Goal: Transaction & Acquisition: Book appointment/travel/reservation

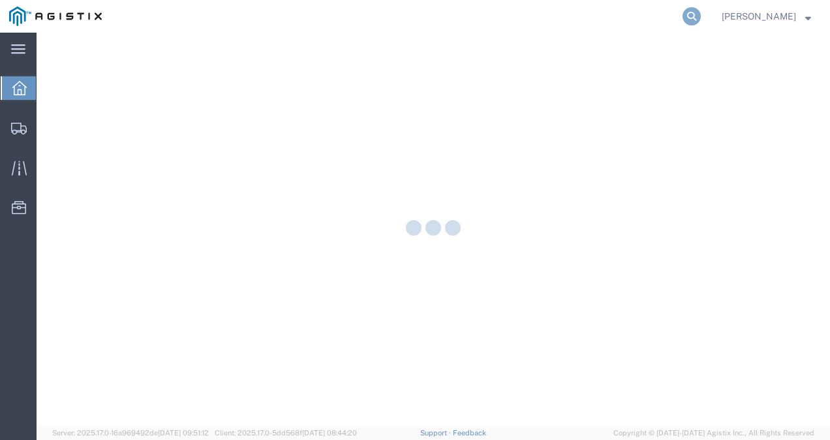
click at [701, 8] on icon at bounding box center [692, 16] width 18 height 18
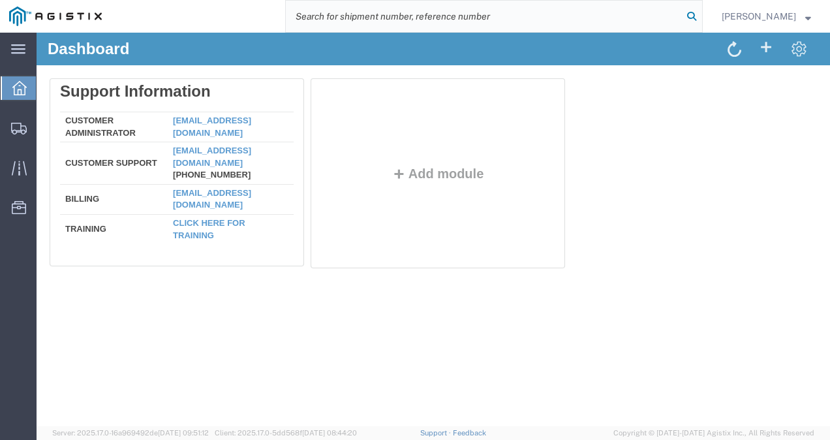
paste input "56500507"
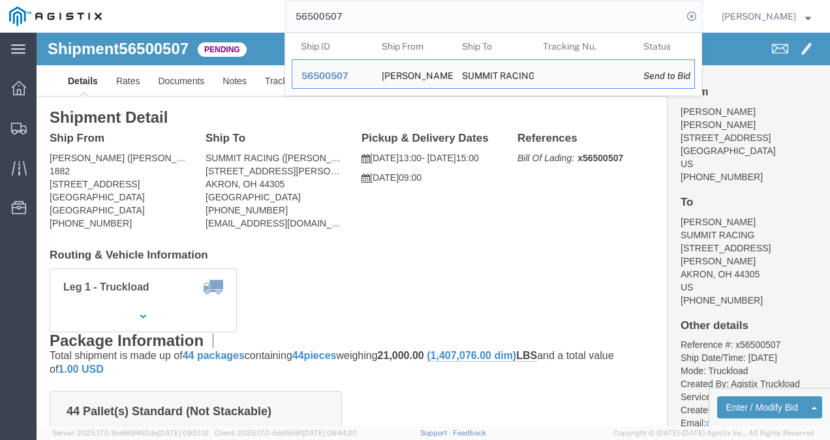
click div "Leg 1 - Truckload Vehicle 1: Standard Dry Van (53 Feet) Number of trucks: 1"
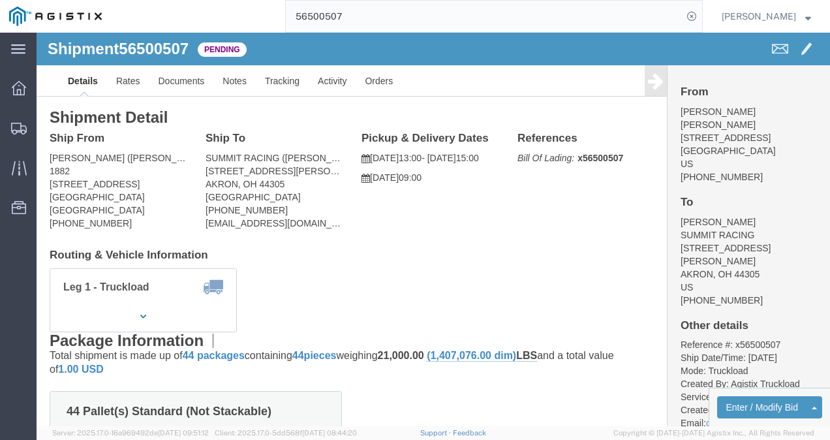
click div "Leg 1 - Truckload Vehicle 1: Standard Dry Van (53 Feet) Number of trucks: 1"
click link "Rates"
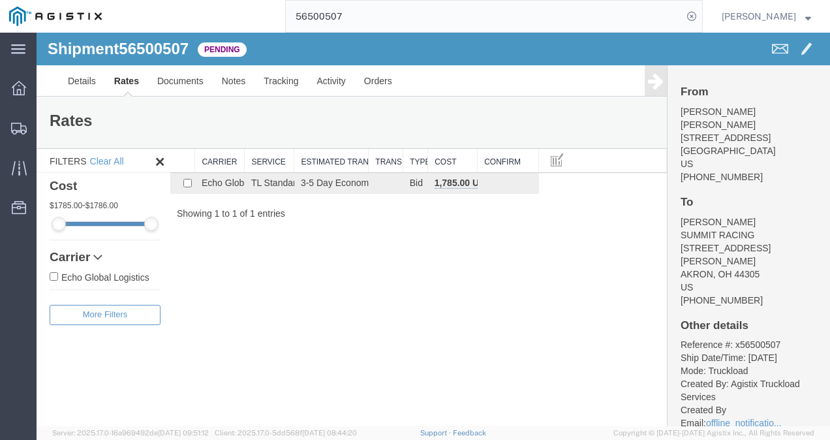
click at [425, 304] on div "Shipment 56500507 1 of 1 Pending Details Rates Documents Notes Tracking Activit…" at bounding box center [434, 230] width 794 height 394
click at [71, 81] on link "Details" at bounding box center [82, 80] width 46 height 31
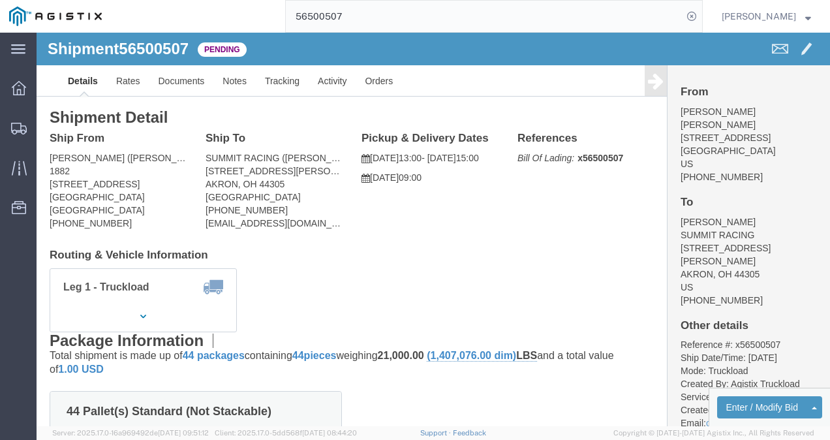
click div "Shipment Detail Ship From [PERSON_NAME] ([PERSON_NAME]) 1882 [STREET_ADDRESS] […"
click div "Ship From [PERSON_NAME] ([PERSON_NAME]) 1882 [STREET_ADDRESS] [PHONE_NUMBER] Sh…"
click div "Leg 1 - Truckload Vehicle 1: Standard Dry Van (53 Feet) Number of trucks: 1"
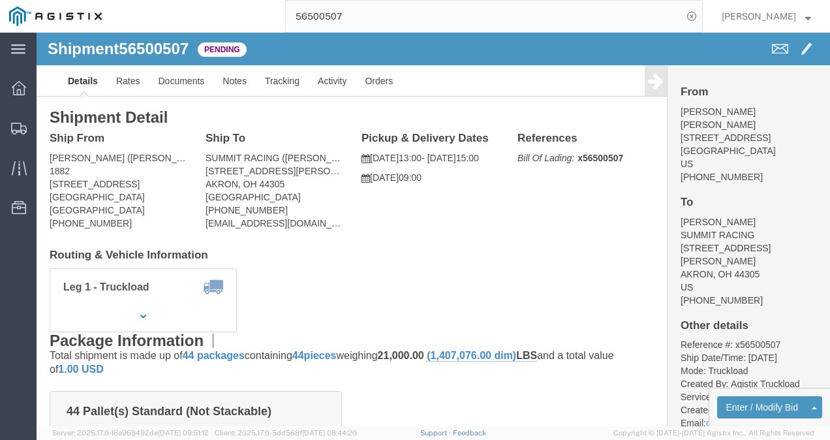
click div "Shipment Detail Ship From [PERSON_NAME] ([PERSON_NAME]) 1882 [STREET_ADDRESS] […"
drag, startPoint x: 417, startPoint y: 267, endPoint x: 419, endPoint y: 277, distance: 10.1
click div "Leg 1 - Truckload Vehicle 1: Standard Dry Van (53 Feet) Number of trucks: 1"
drag, startPoint x: 426, startPoint y: 276, endPoint x: 444, endPoint y: 318, distance: 45.3
click div "Leg 1 - Truckload Vehicle 1: Standard Dry Van (53 Feet) Number of trucks: 1"
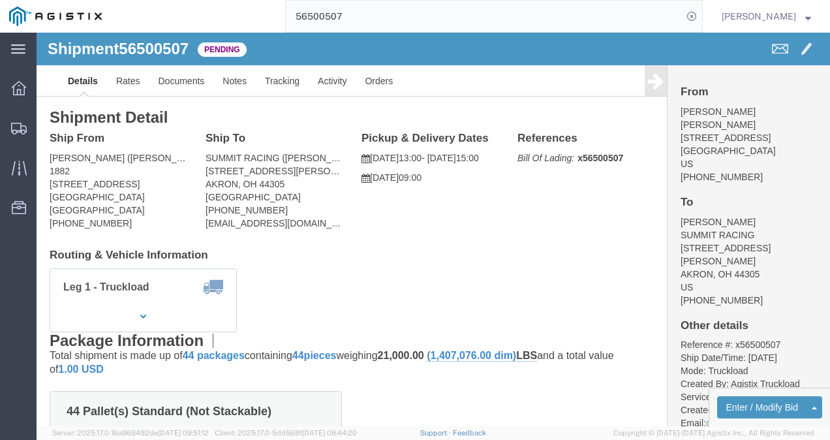
click div "Package Information Total shipment is made up of 44 packages containing 44 piec…"
click h4 "Routing & Vehicle Information"
click div "Shipment Detail Ship From [PERSON_NAME] ([PERSON_NAME]) 1882 [STREET_ADDRESS] […"
click div "Leg 1 - Truckload Vehicle 1: Standard Dry Van (53 Feet) Number of trucks: 1"
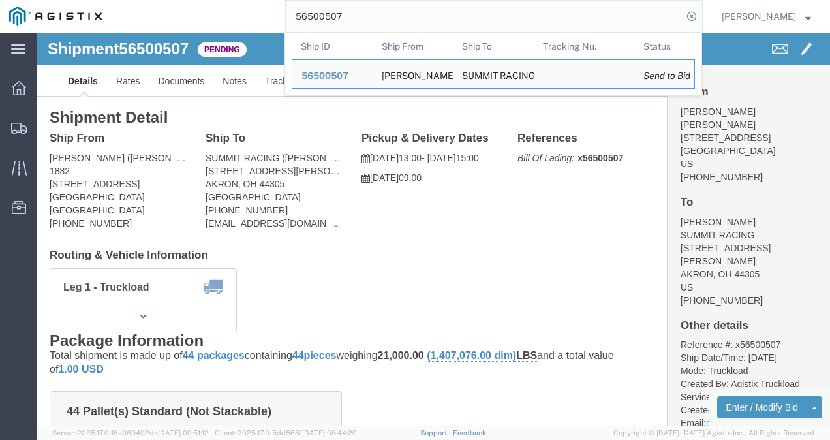
click at [360, 20] on input "56500507" at bounding box center [484, 16] width 397 height 31
click at [360, 19] on input "56500507" at bounding box center [484, 16] width 397 height 31
paste input "26435"
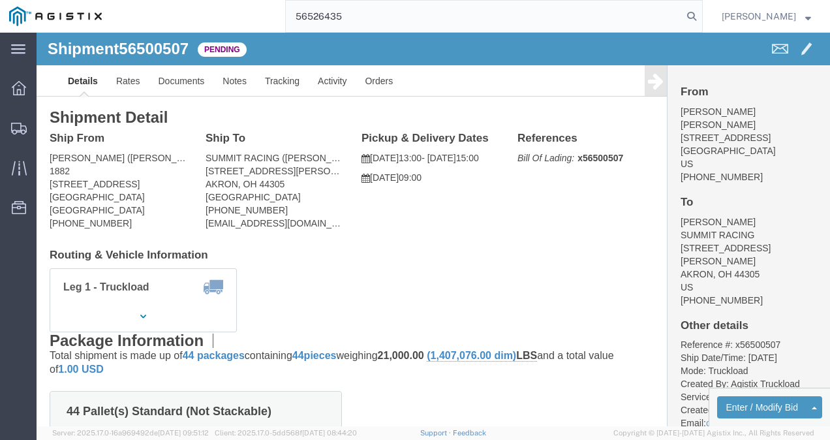
type input "56526435"
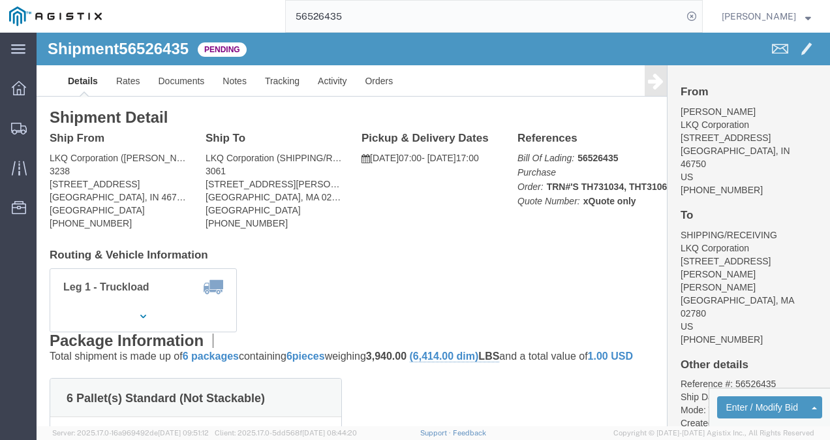
click div "Leg 1 - Truckload Vehicle 1: Standard Dry Van (53 Feet) Number of trucks: 1"
drag, startPoint x: 443, startPoint y: 207, endPoint x: 383, endPoint y: 183, distance: 64.5
click div "Ship From LKQ Corporation ([PERSON_NAME]) [STREET_ADDRESS] [PHONE_NUMBER] Ship …"
click link "Rates"
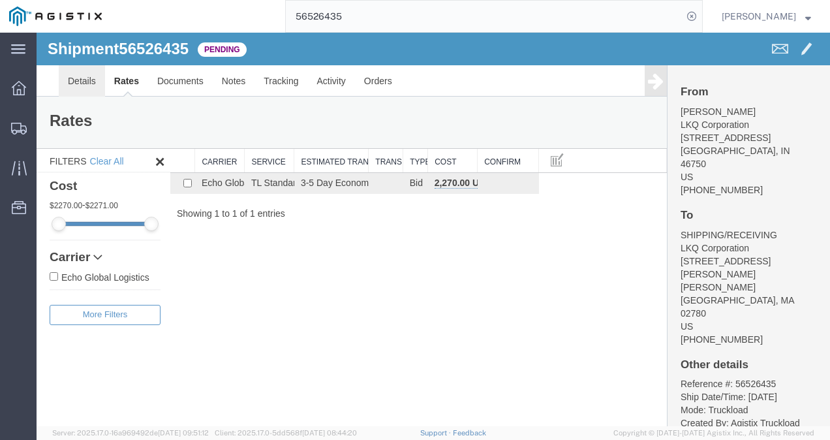
click at [82, 75] on link "Details" at bounding box center [82, 80] width 46 height 31
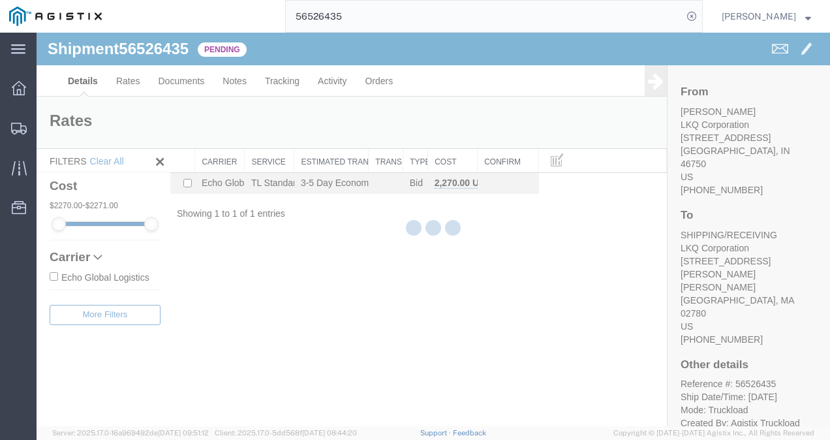
click at [734, 400] on div at bounding box center [434, 230] width 794 height 394
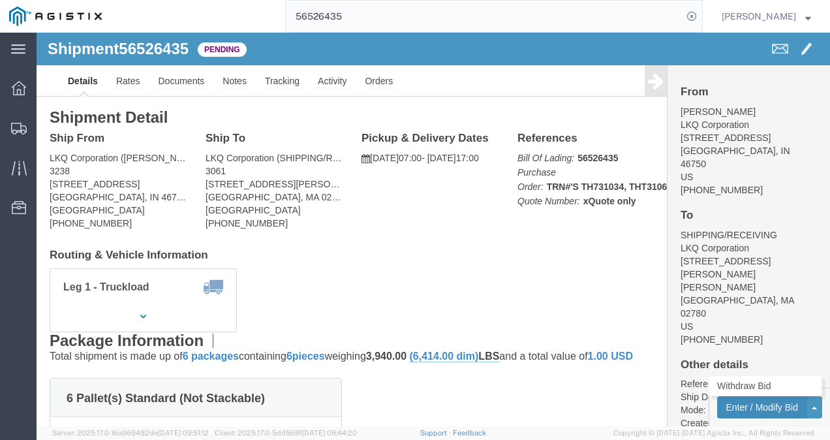
click button "Enter / Modify Bid"
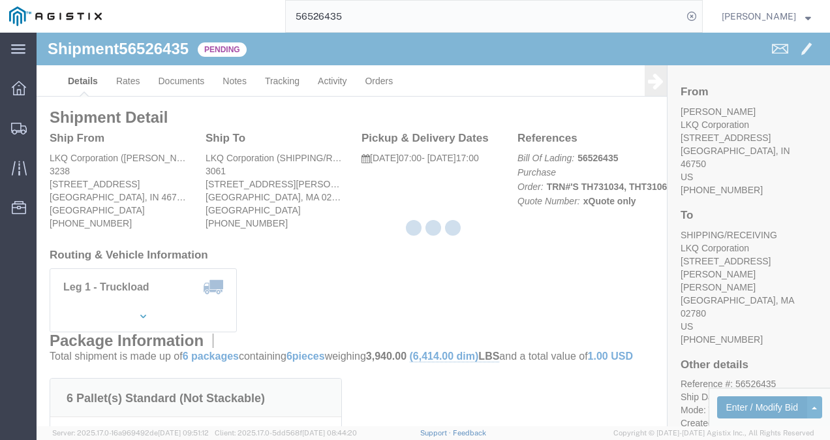
select select "4622"
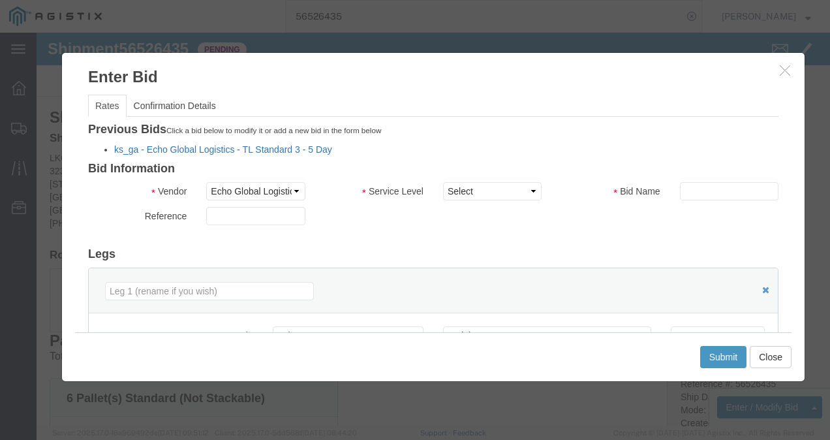
click link "ks_ga - Echo Global Logistics - TL Standard 3 - 5 Day"
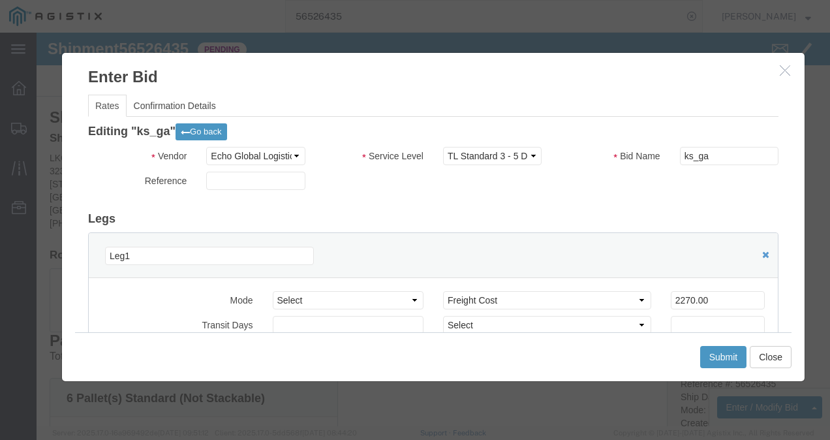
scroll to position [131, 0]
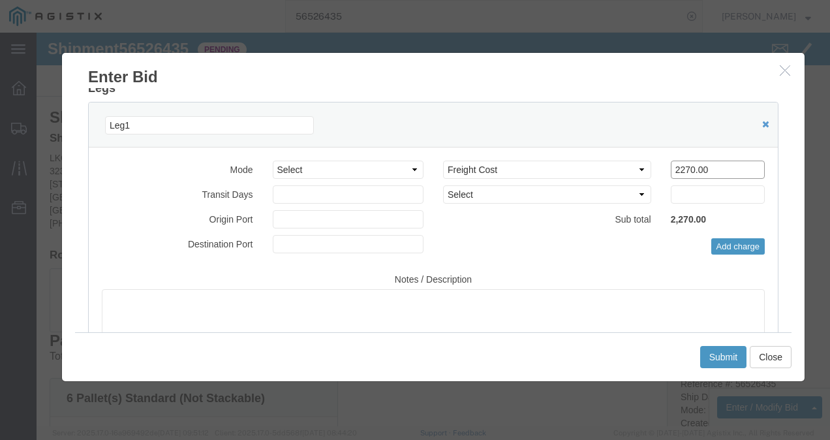
drag, startPoint x: 614, startPoint y: 136, endPoint x: 439, endPoint y: 133, distance: 175.0
click div "Select 2 Day Service 3 Axle Winch Truck 3 to 5 Day Service 96L Domestic Flat Ra…"
type input "1450"
click button "Submit"
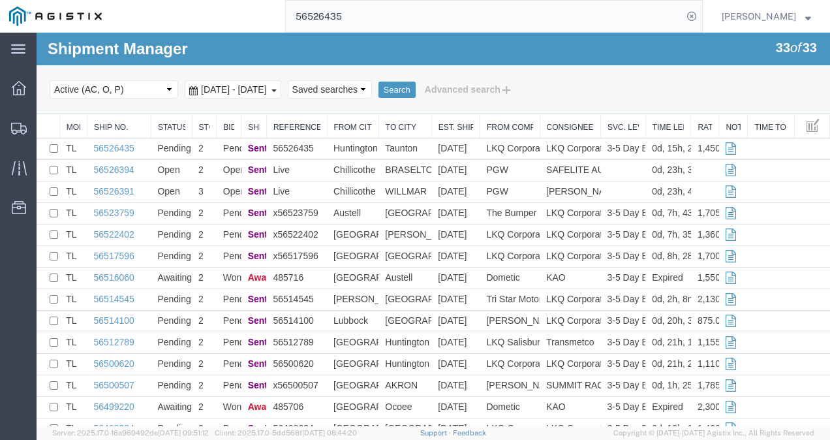
click at [493, 8] on input "56526435" at bounding box center [484, 16] width 397 height 31
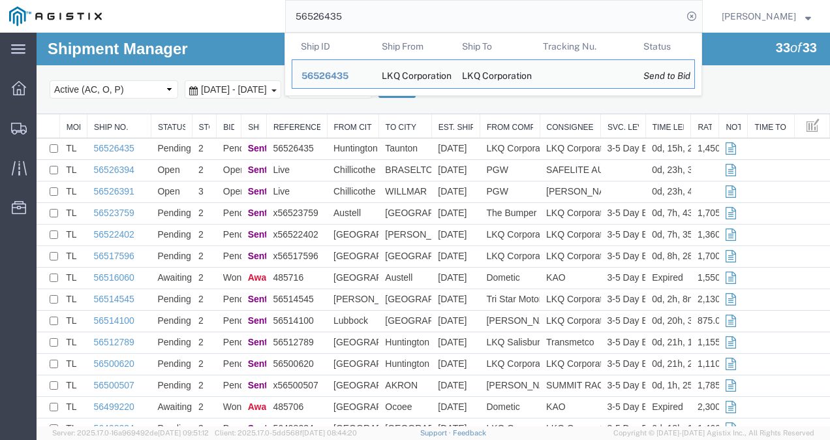
click at [493, 8] on input "56526435" at bounding box center [484, 16] width 397 height 31
paste input "461473"
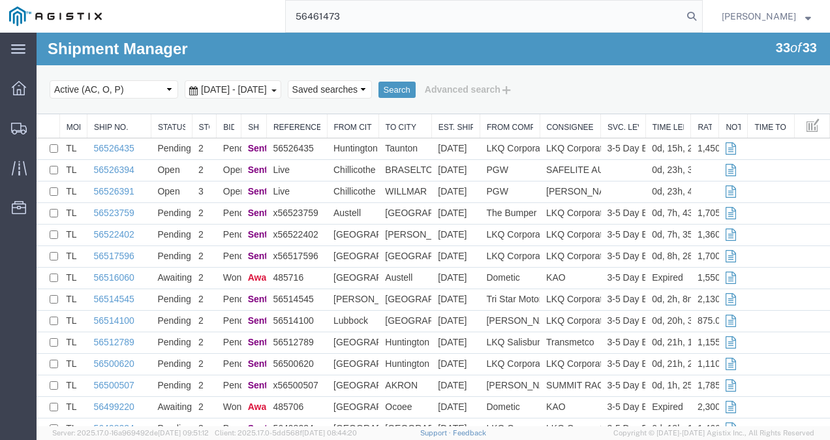
type input "56461473"
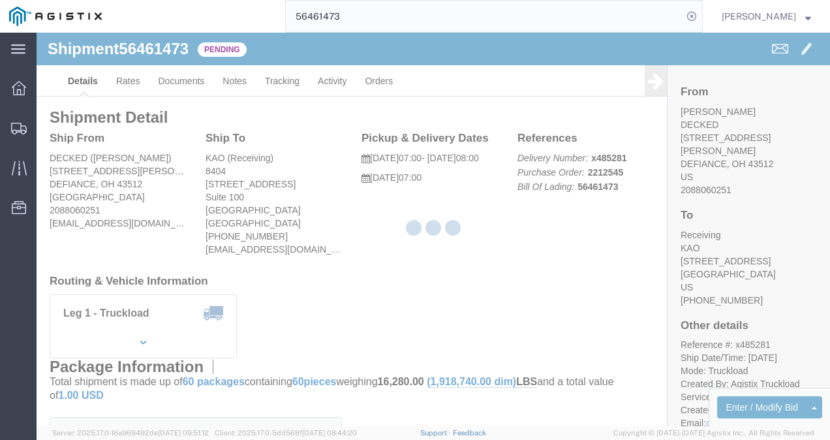
click at [447, 269] on div at bounding box center [434, 230] width 794 height 394
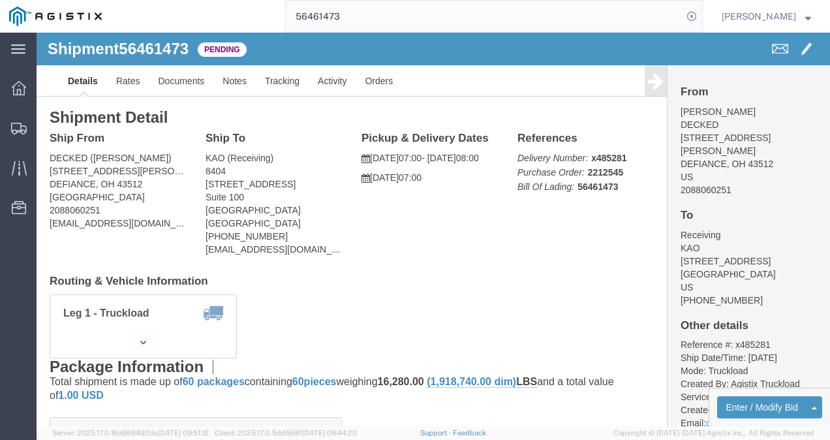
click div "Ship From DECKED ([PERSON_NAME]) [STREET_ADDRESS][PERSON_NAME] 2088060251 [EMAI…"
click div "Leg 1 - Truckload Vehicle 1: Standard Dry Van (53 Feet) Number of trucks: 1"
drag, startPoint x: 422, startPoint y: 244, endPoint x: 449, endPoint y: 325, distance: 85.3
click h4 "Routing & Vehicle Information"
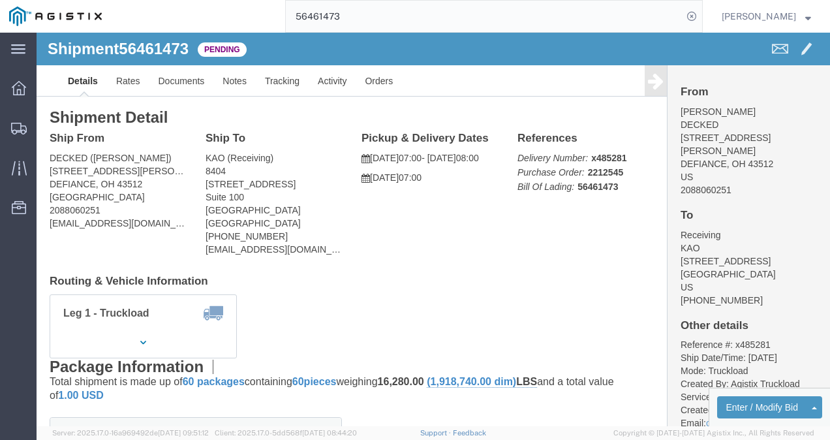
click div "Leg 1 - Truckload Vehicle 1: Standard Dry Van (53 Feet) Number of trucks: 1"
click h4 "Routing & Vehicle Information"
click button "Enter / Modify Bid"
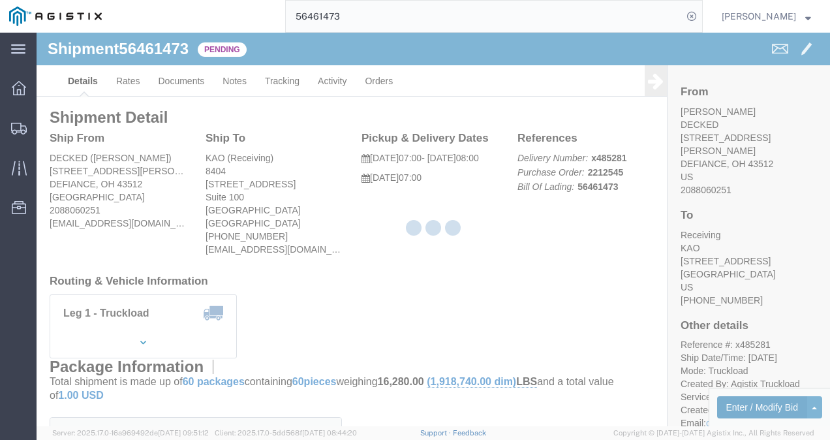
select select "4622"
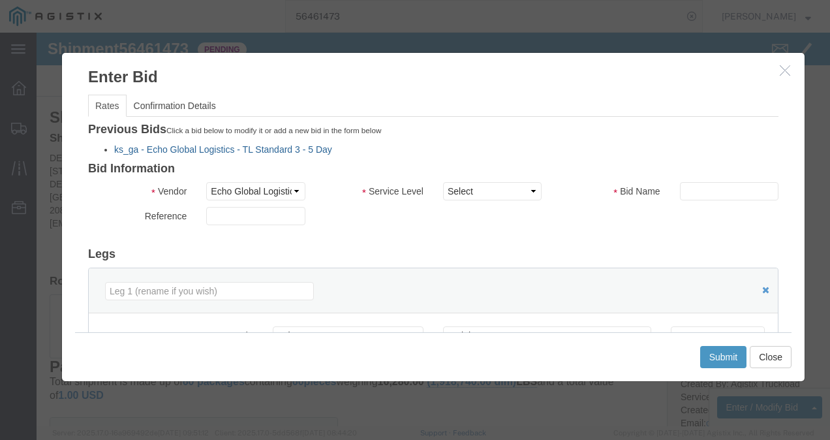
click link "ks_ga - Echo Global Logistics - TL Standard 3 - 5 Day"
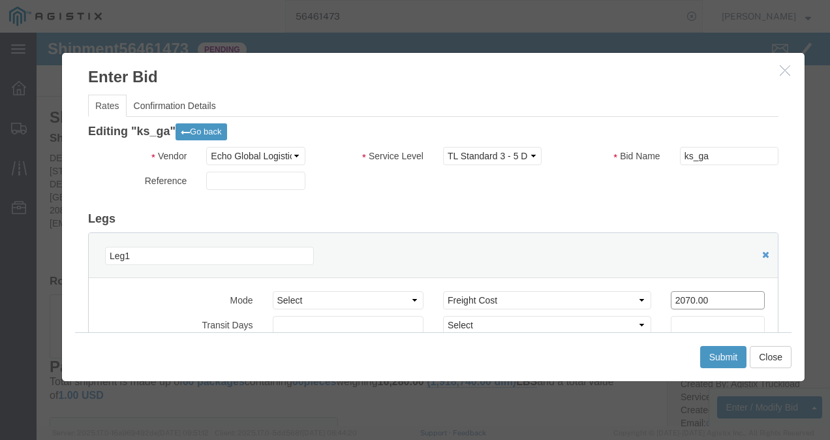
drag, startPoint x: 672, startPoint y: 266, endPoint x: 501, endPoint y: 247, distance: 171.4
click div "Select 2 Day Service 3 Axle Winch Truck 3 to 5 Day Service 96L Domestic Flat Ra…"
type input "2000"
click button "Submit"
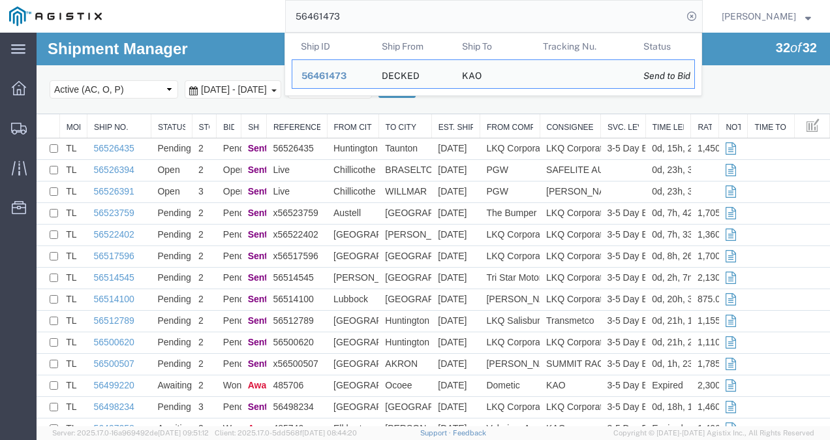
click at [371, 20] on input "56461473" at bounding box center [484, 16] width 397 height 31
paste input "526435"
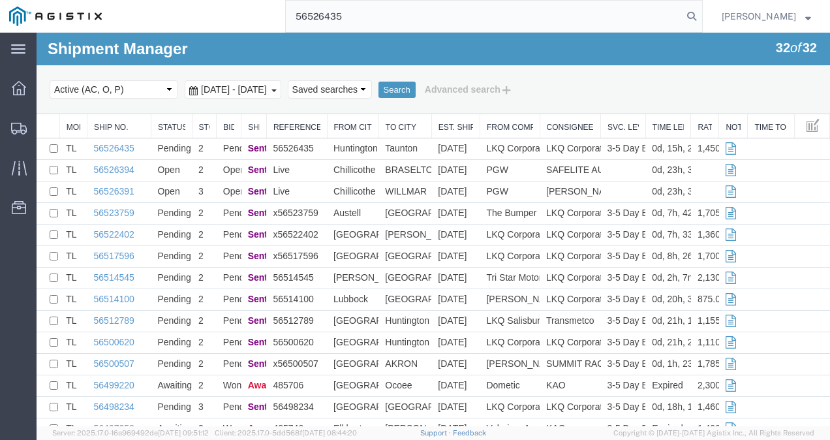
type input "56526435"
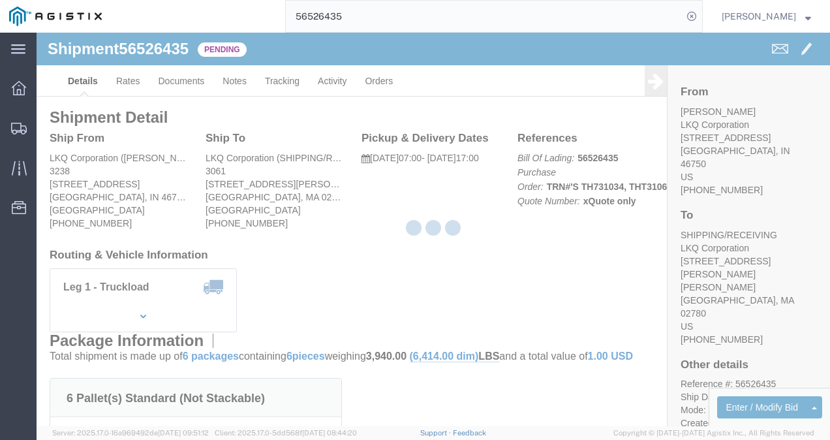
click at [413, 232] on div at bounding box center [433, 230] width 59 height 20
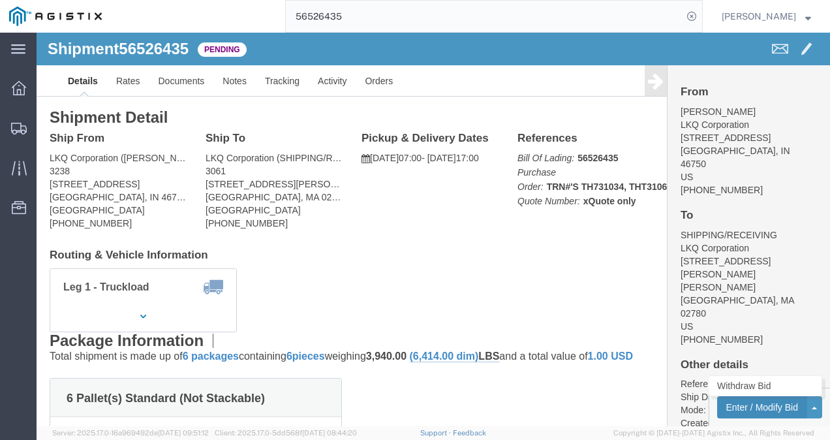
click button "Enter / Modify Bid"
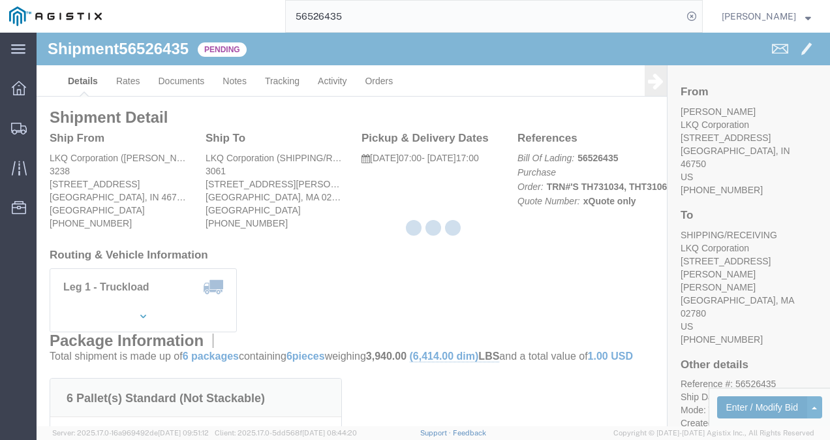
select select "4622"
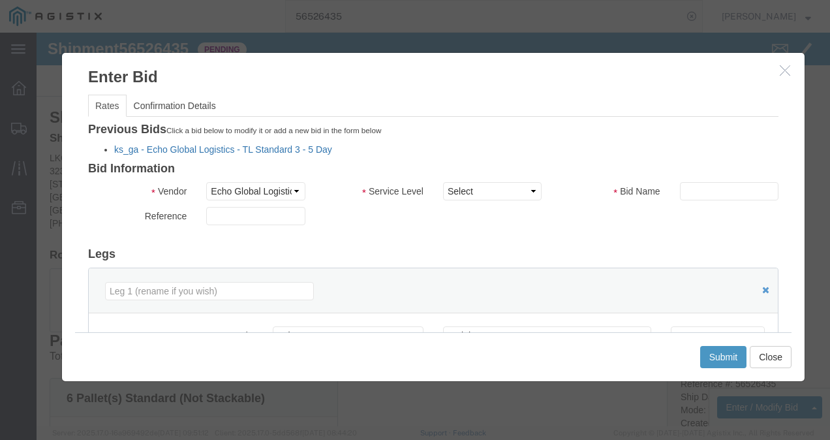
click link "ks_ga - Echo Global Logistics - TL Standard 3 - 5 Day"
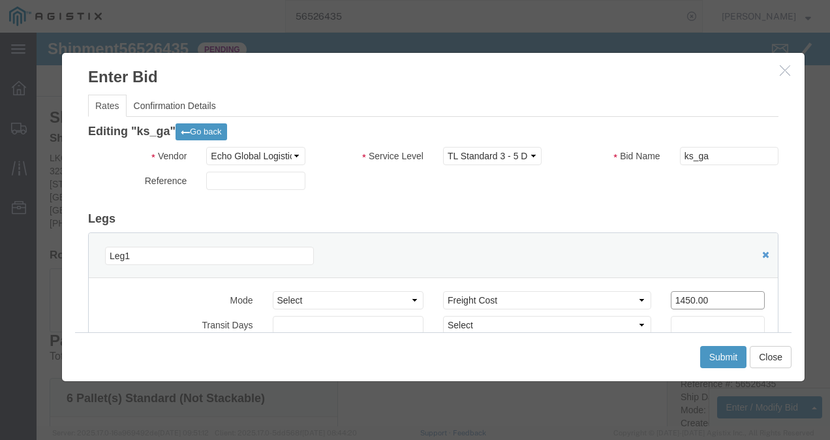
drag, startPoint x: 667, startPoint y: 265, endPoint x: 521, endPoint y: 256, distance: 146.5
click div "Select 2 Day Service 3 Axle Winch Truck 3 to 5 Day Service 96L Domestic Flat Ra…"
click button "Submit"
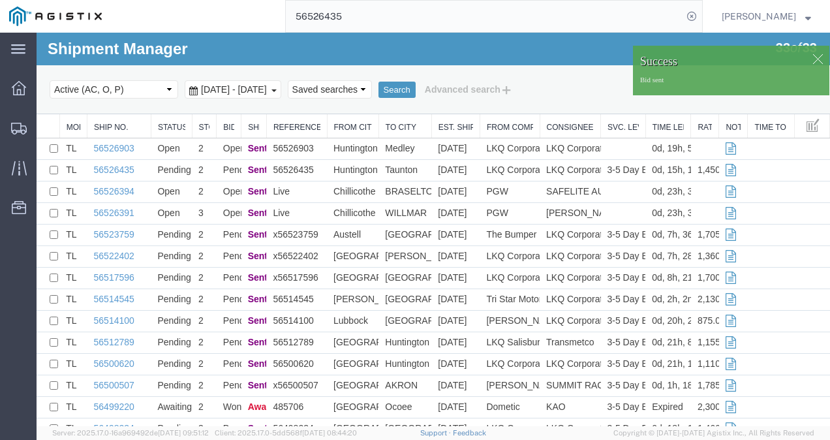
click at [394, 13] on input "56526435" at bounding box center [484, 16] width 397 height 31
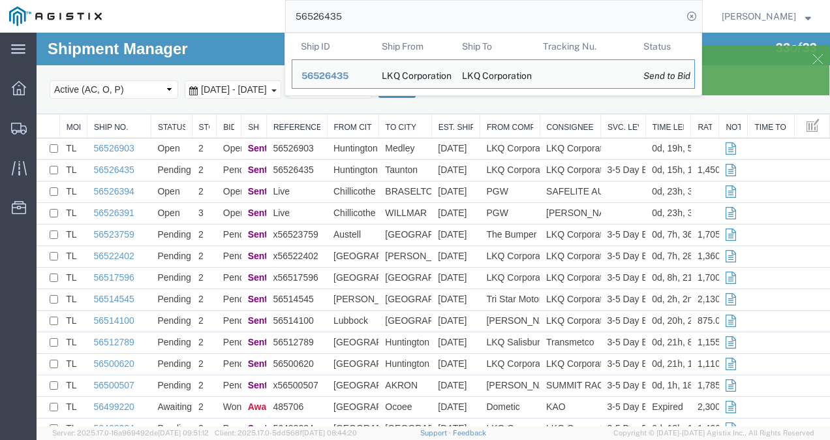
click at [394, 13] on input "56526435" at bounding box center [484, 16] width 397 height 31
paste input "00507"
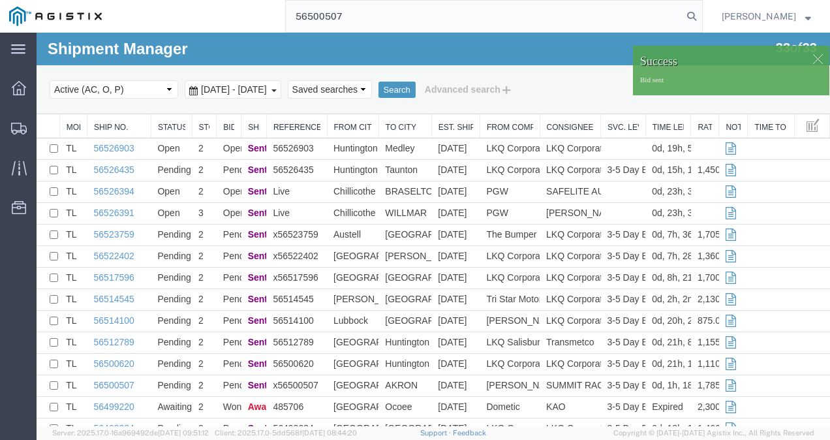
type input "56500507"
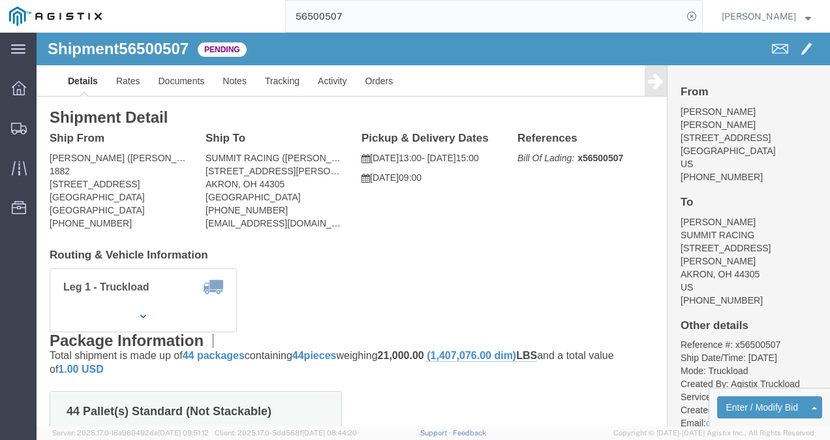
click div "Leg 1 - Truckload Vehicle 1: Standard Dry Van (53 Feet) Number of trucks: 1"
click button "Enter / Modify Bid"
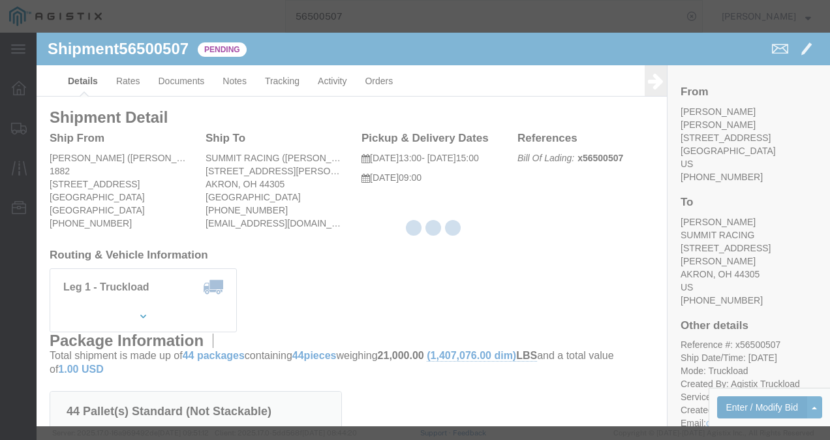
select select "4622"
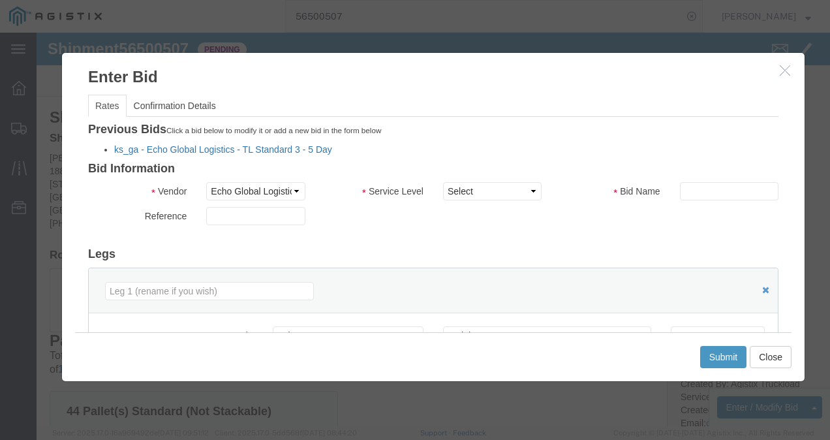
click link "ks_ga - Echo Global Logistics - TL Standard 3 - 5 Day"
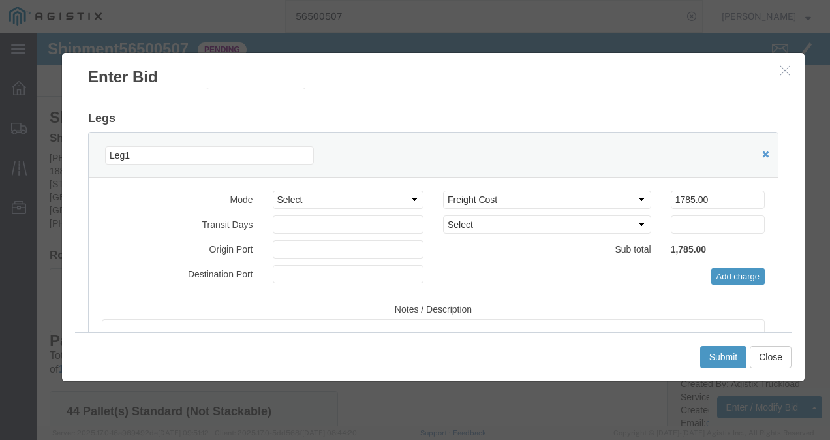
scroll to position [131, 0]
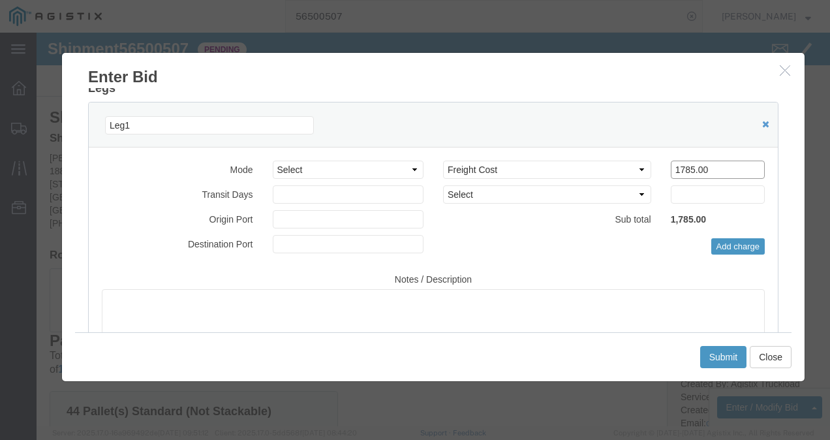
drag, startPoint x: 677, startPoint y: 138, endPoint x: 453, endPoint y: 121, distance: 224.6
click div "Mode Select Air Less than Truckload Multi-Leg Ocean Freight Rail Small Parcel T…"
type input "1750"
click button "Submit"
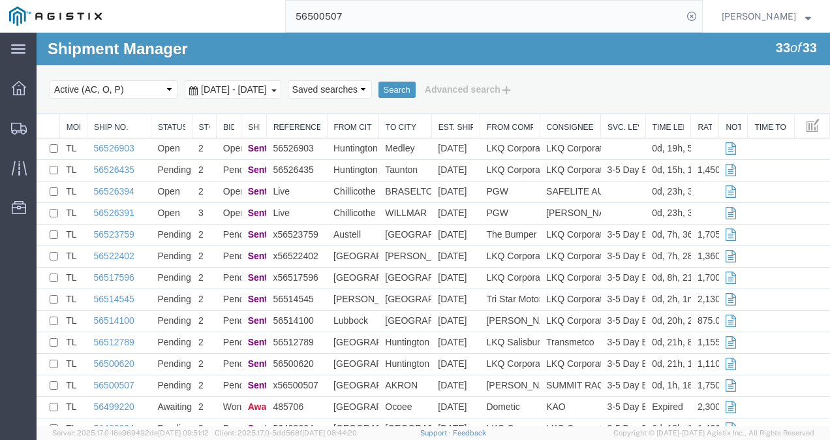
drag, startPoint x: 461, startPoint y: 10, endPoint x: 444, endPoint y: 25, distance: 22.7
click at [448, 25] on input "56500507" at bounding box center [484, 16] width 397 height 31
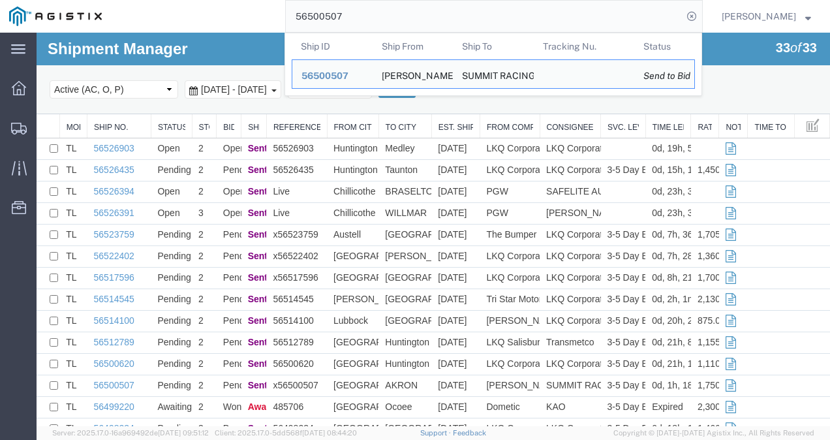
click at [440, 25] on input "56500507" at bounding box center [484, 16] width 397 height 31
paste input "461473"
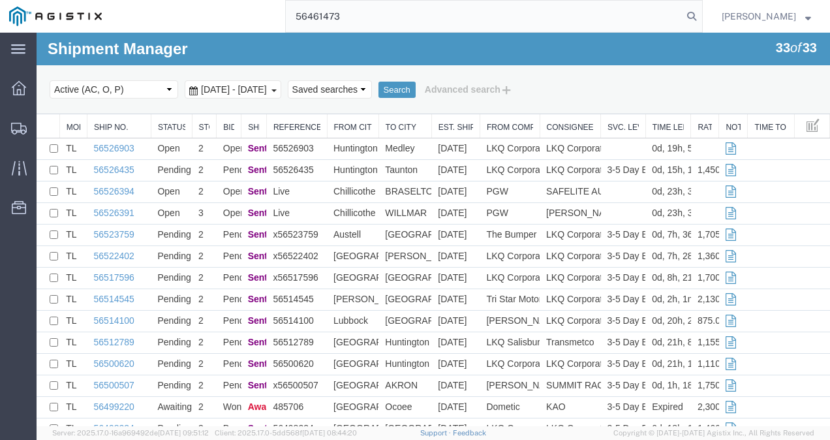
type input "56461473"
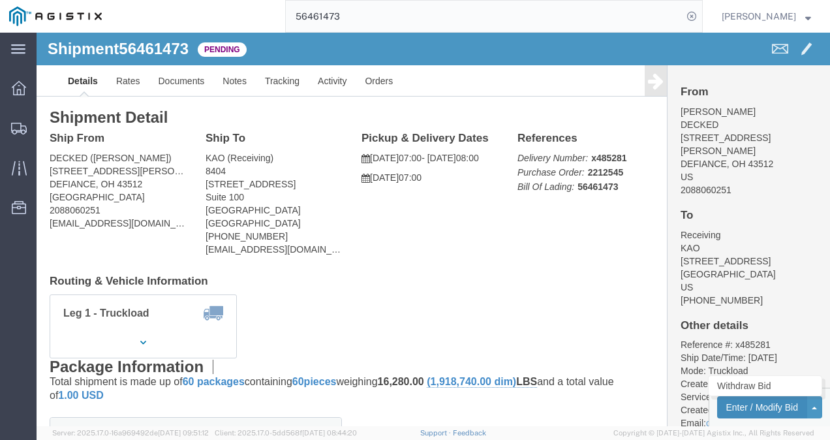
click button "Enter / Modify Bid"
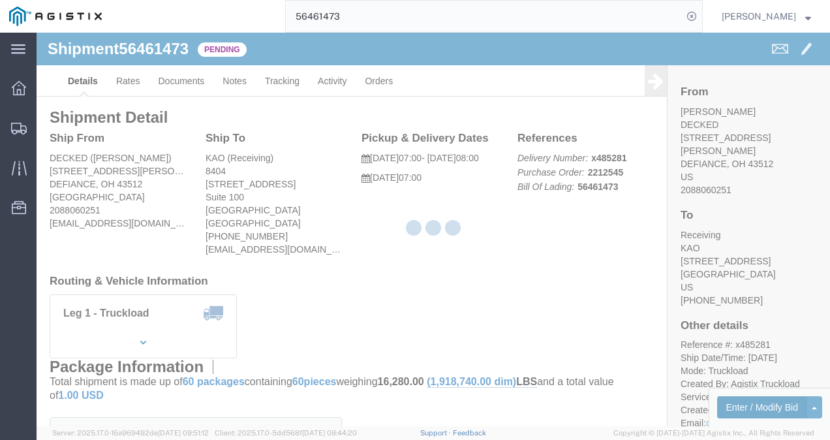
select select "4622"
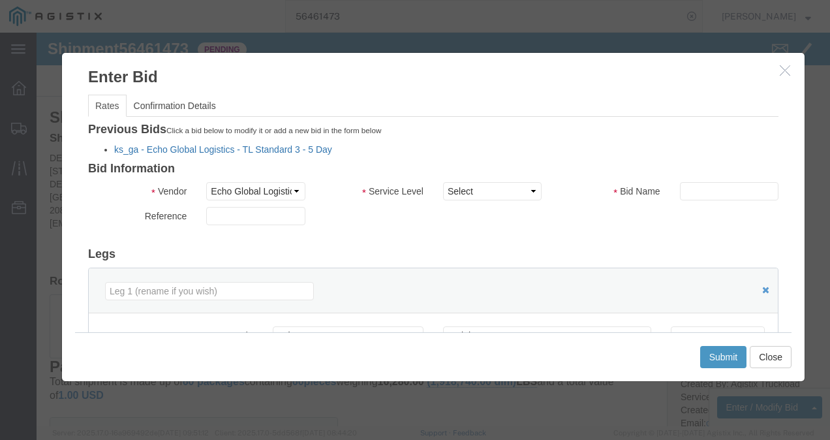
click link "ks_ga - Echo Global Logistics - TL Standard 3 - 5 Day"
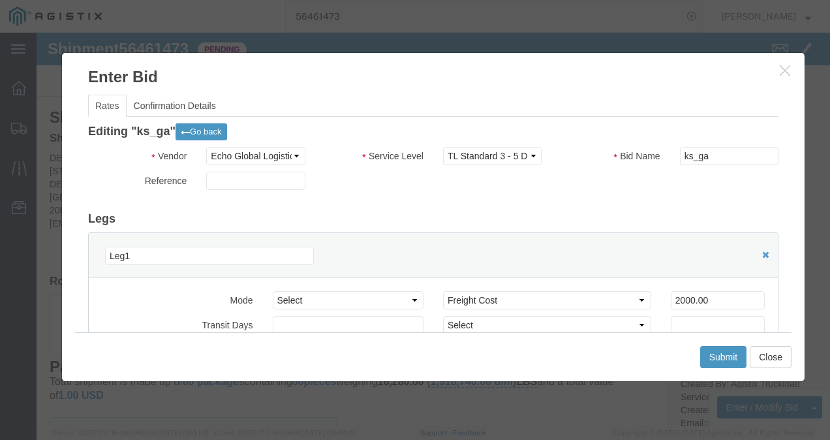
scroll to position [196, 0]
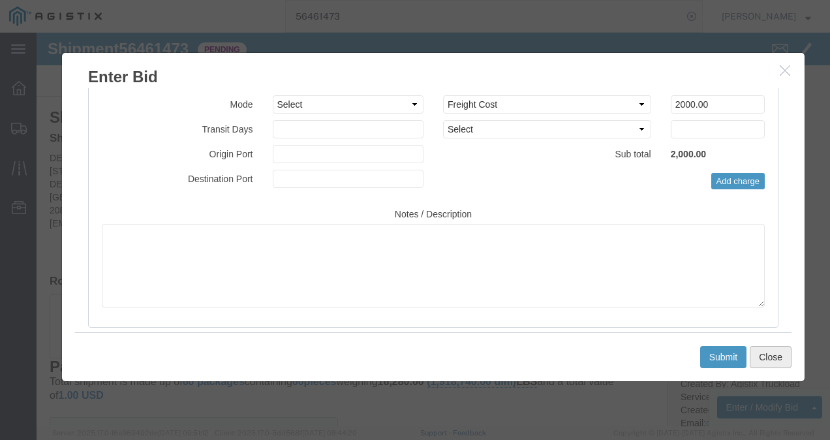
click button "Close"
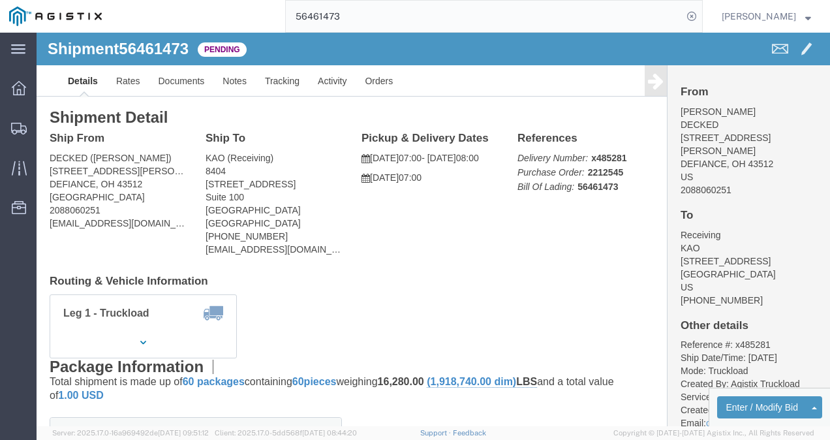
drag, startPoint x: 464, startPoint y: 202, endPoint x: 484, endPoint y: 217, distance: 25.7
click div "Ship From DECKED ([PERSON_NAME]) [STREET_ADDRESS][PERSON_NAME] 2088060251 [EMAI…"
click div "Leg 1 - Truckload Vehicle 1: Standard Dry Van (53 Feet) Number of trucks: 1"
click at [474, 21] on input "56461473" at bounding box center [484, 16] width 397 height 31
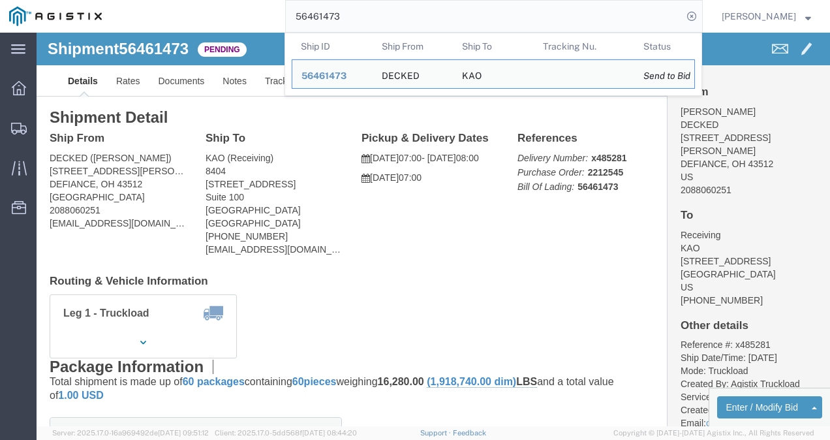
click at [474, 21] on input "56461473" at bounding box center [484, 16] width 397 height 31
paste input "526435"
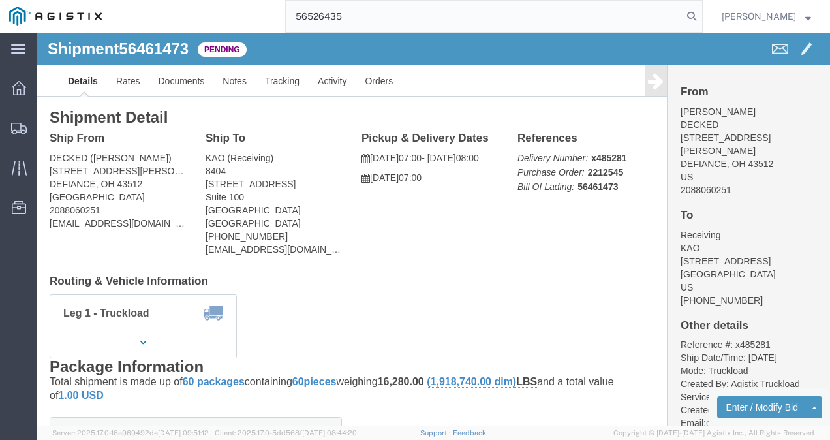
type input "56526435"
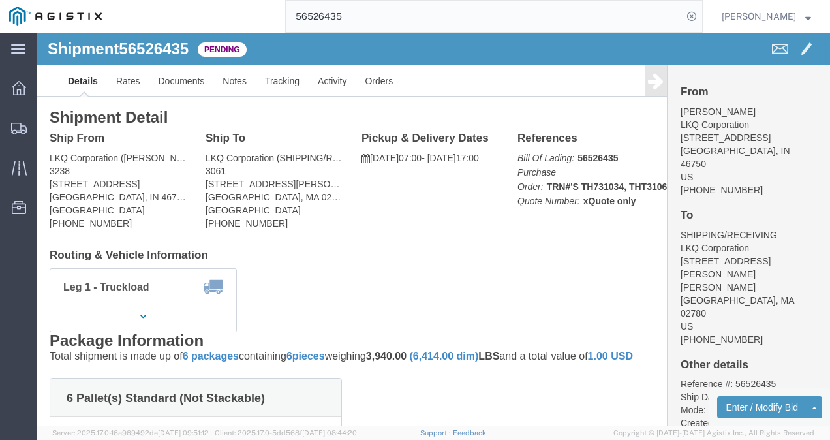
click div "Leg 1 - Truckload Vehicle 1: Standard Dry Van (53 Feet) Number of trucks: 1"
click button "Enter / Modify Bid"
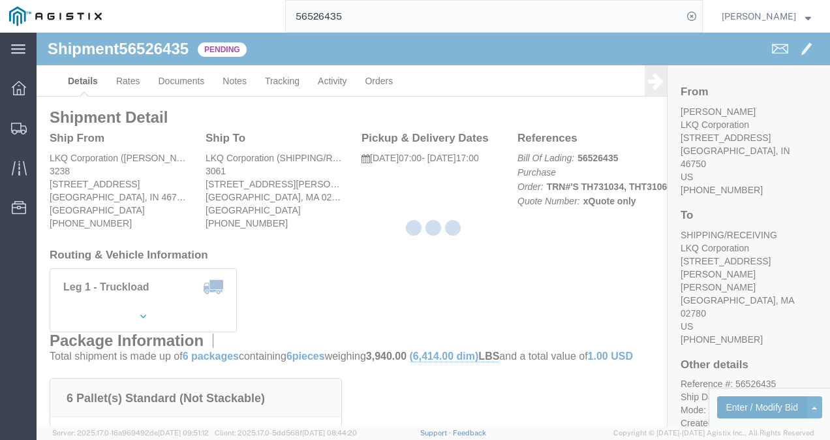
select select "4622"
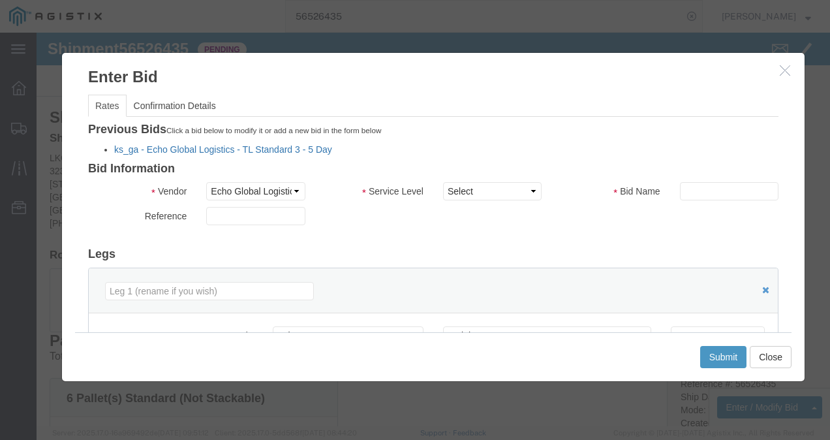
click link "ks_ga - Echo Global Logistics - TL Standard 3 - 5 Day"
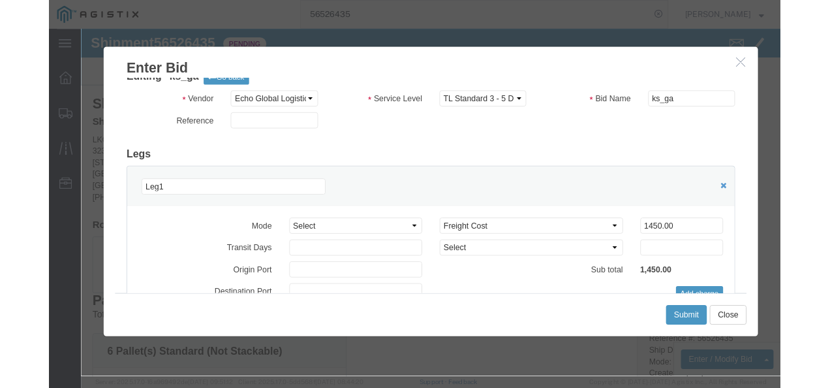
scroll to position [65, 0]
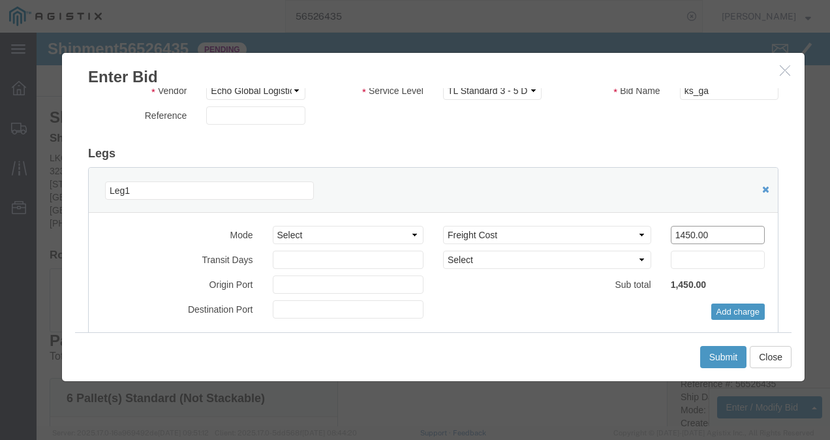
drag, startPoint x: 667, startPoint y: 199, endPoint x: 431, endPoint y: 186, distance: 236.7
click div "Mode Select Air Less than Truckload Multi-Leg Ocean Freight Rail Small Parcel T…"
type input "1400"
drag, startPoint x: 402, startPoint y: 300, endPoint x: 526, endPoint y: 304, distance: 124.1
click div "Submit Close"
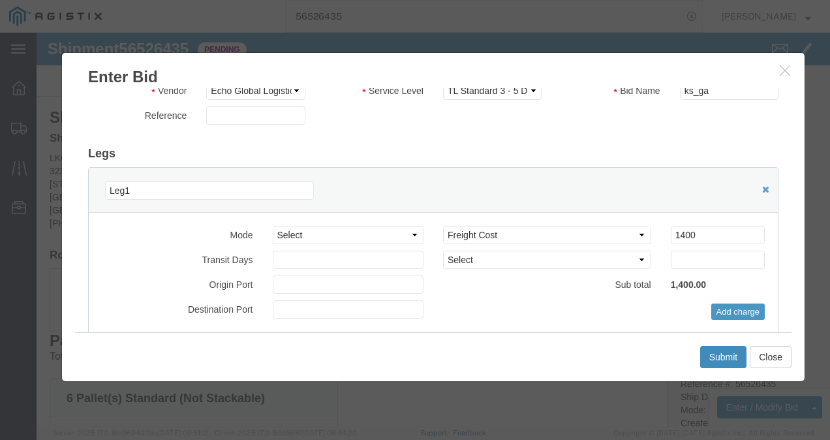
click button "Submit"
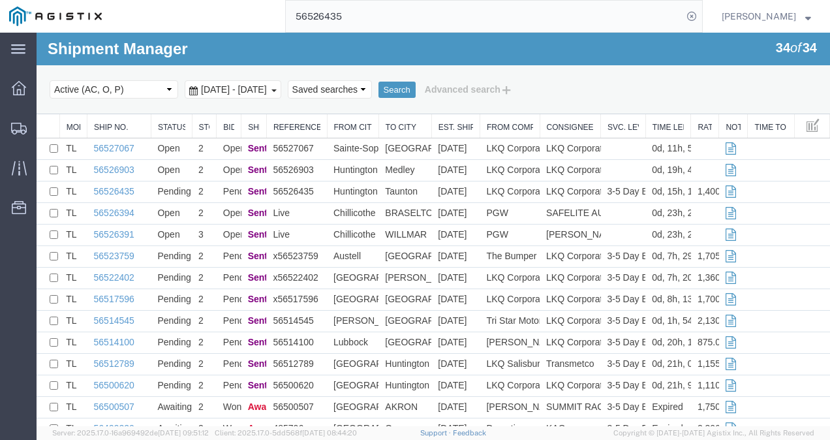
click at [442, 18] on input "56526435" at bounding box center [484, 16] width 397 height 31
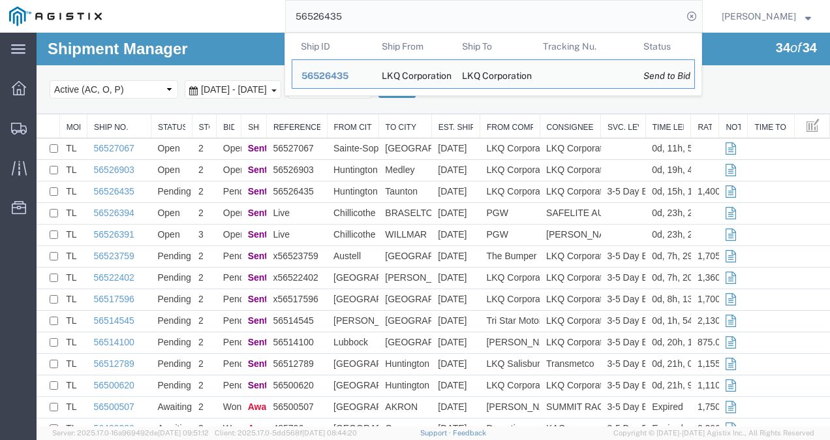
click at [441, 18] on input "56526435" at bounding box center [484, 16] width 397 height 31
paste input "903"
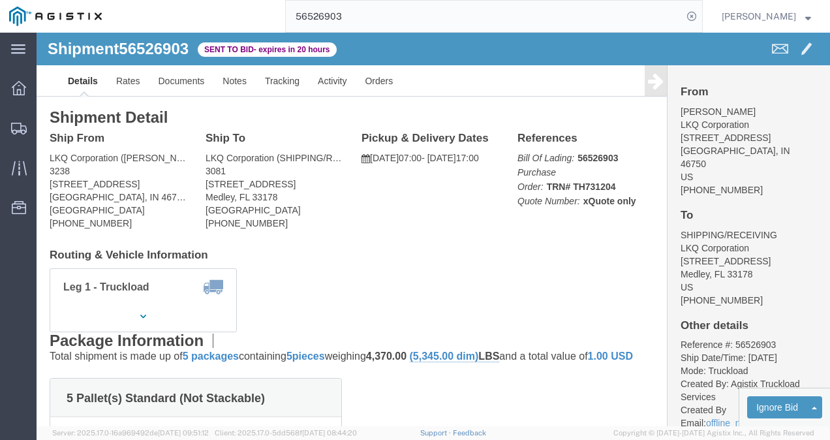
click div "Leg 1 - Truckload Vehicle 1: Standard Dry Van (53 Feet) Number of trucks: 1"
click div "Pickup & Delivery Dates [DATE] 07:00 - [DATE] 17:00 Edit Date and Time Pickup D…"
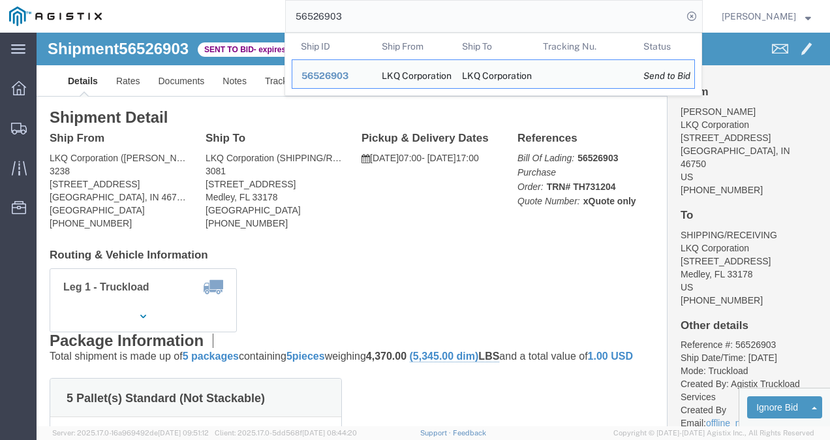
click at [428, 14] on input "56526903" at bounding box center [484, 16] width 397 height 31
paste input "435"
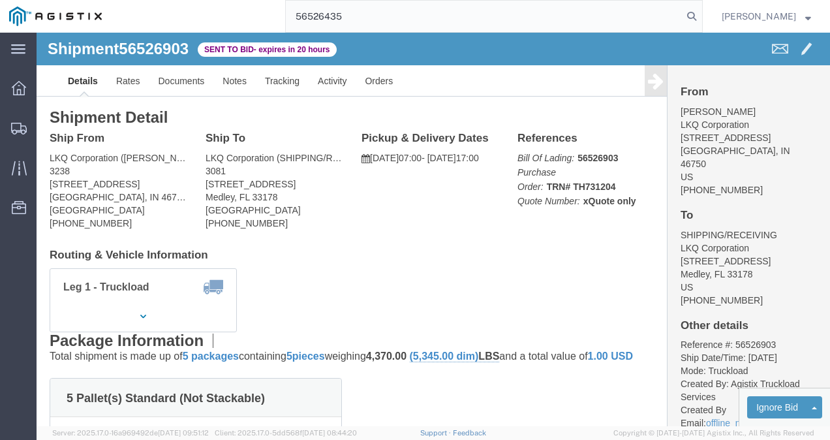
type input "56526435"
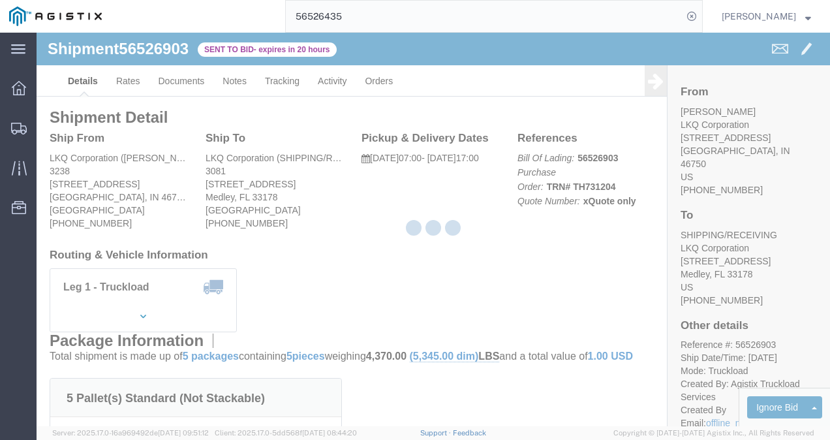
click at [436, 339] on div at bounding box center [434, 230] width 794 height 394
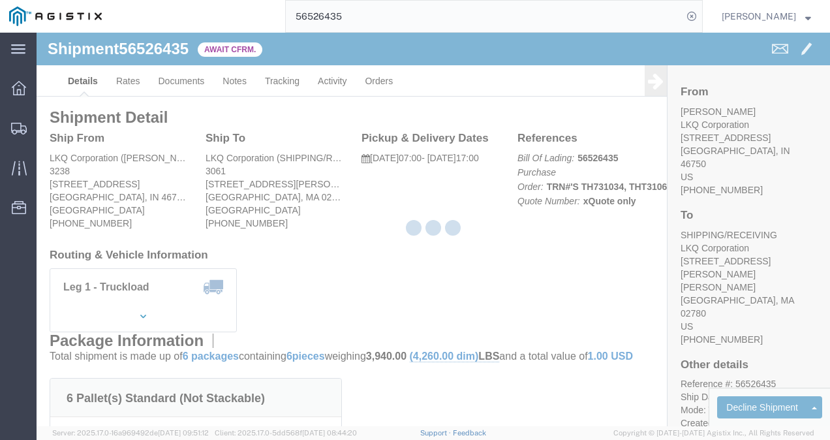
click at [440, 266] on div at bounding box center [434, 230] width 794 height 394
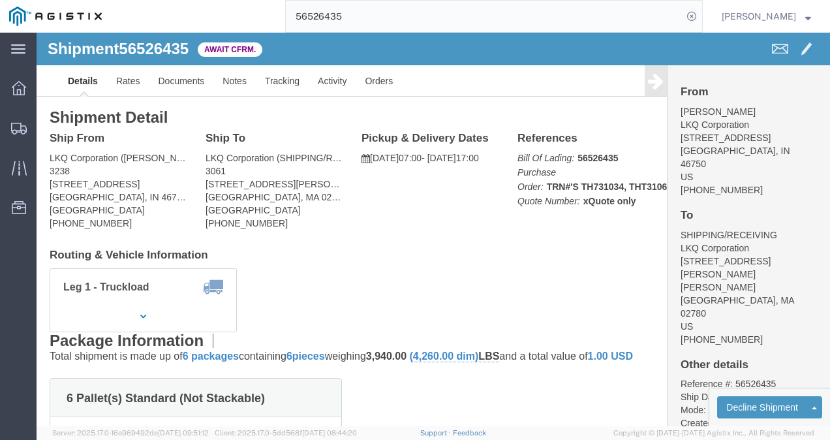
click div "Leg 1 - Truckload Vehicle 1: Standard Dry Van (53 Feet) Number of trucks: 1"
click at [375, 20] on input "56526435" at bounding box center [484, 16] width 397 height 31
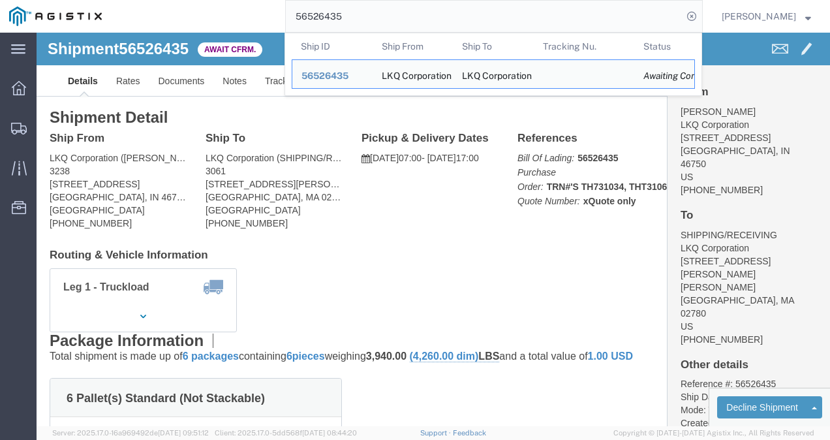
drag, startPoint x: 375, startPoint y: 20, endPoint x: 330, endPoint y: 33, distance: 47.1
click at [375, 20] on input "56526435" at bounding box center [484, 16] width 397 height 31
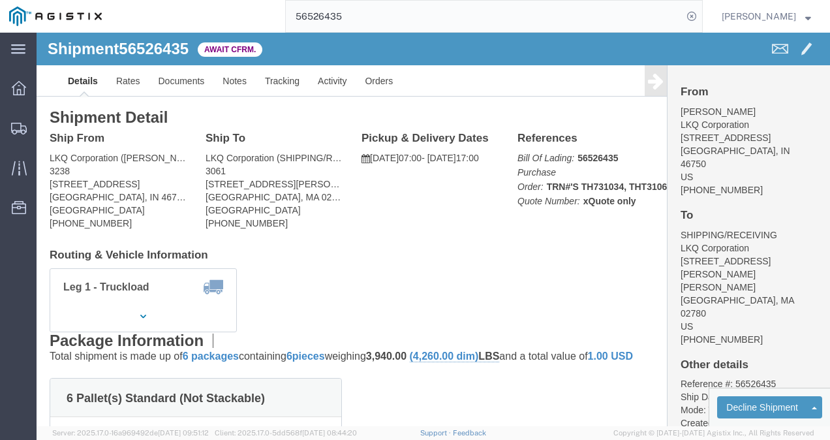
drag, startPoint x: 317, startPoint y: 204, endPoint x: 221, endPoint y: 149, distance: 111.4
click div "Ship From LKQ Corporation ([PERSON_NAME]) [STREET_ADDRESS] [PHONE_NUMBER] Ship …"
click link "Rates"
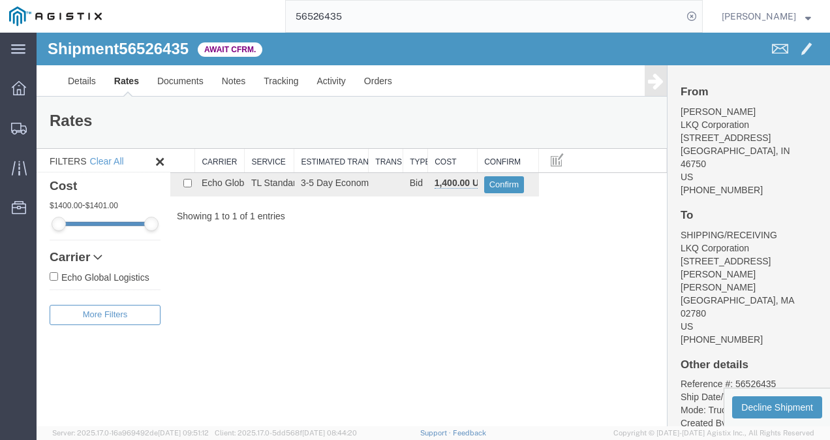
click at [427, 319] on div "Shipment 56526435 1 of 1 Await Cfrm. Details Rates Documents Notes Tracking Act…" at bounding box center [434, 230] width 794 height 394
click at [336, 270] on div "Shipment 56526435 1 of 1 Await Cfrm. Details Rates Documents Notes Tracking Act…" at bounding box center [434, 230] width 794 height 394
click at [45, 123] on span "Shipments" at bounding box center [40, 128] width 9 height 26
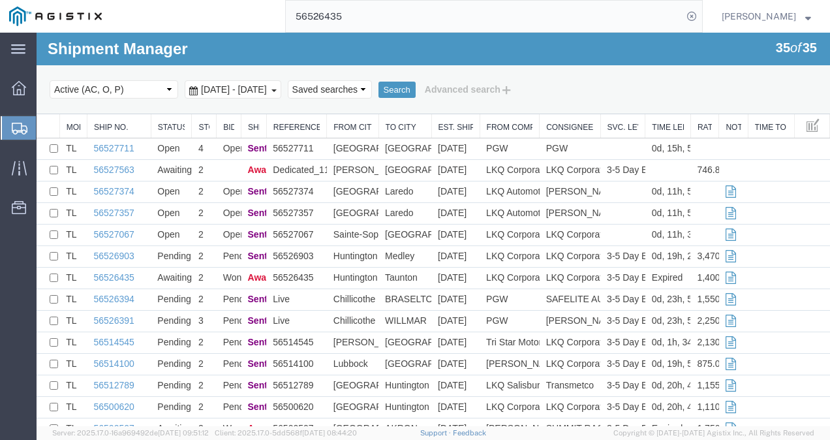
click at [46, 124] on span "Shipments" at bounding box center [41, 128] width 10 height 26
click at [115, 272] on link "56526435" at bounding box center [114, 277] width 40 height 10
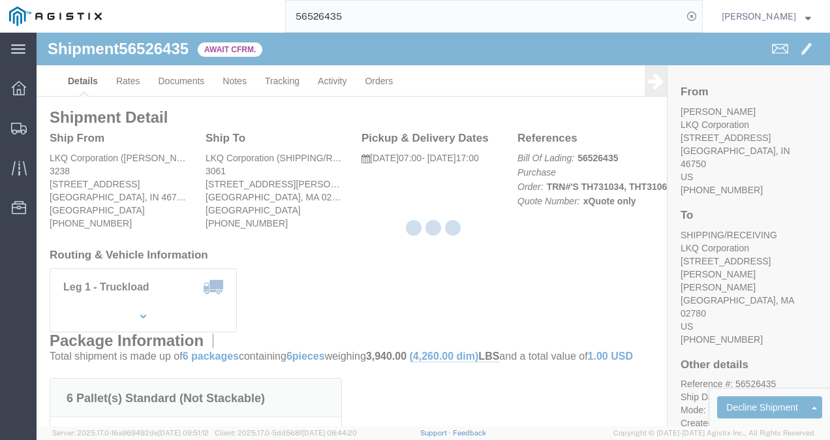
drag, startPoint x: 473, startPoint y: 272, endPoint x: 146, endPoint y: 97, distance: 370.7
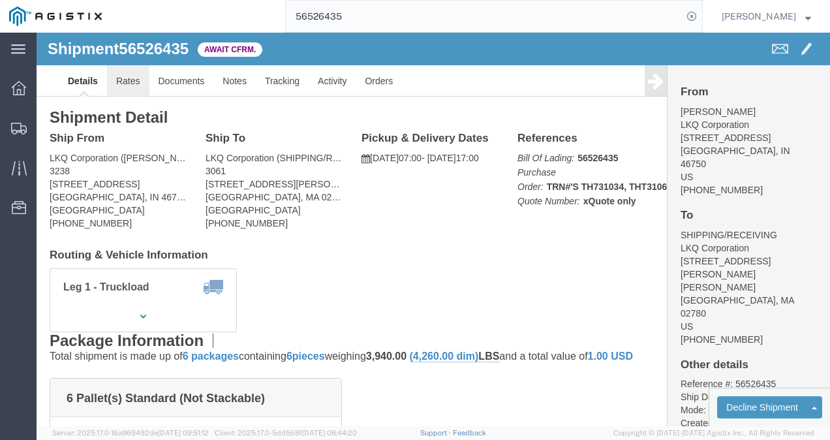
click link "Rates"
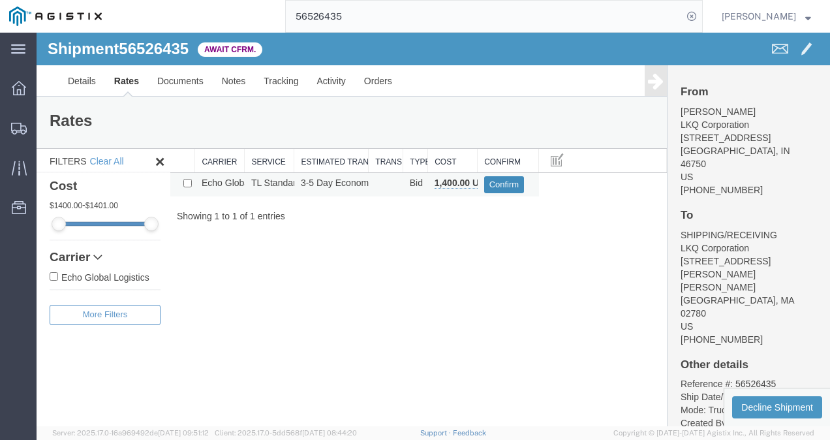
click at [497, 191] on button "Confirm" at bounding box center [504, 184] width 40 height 17
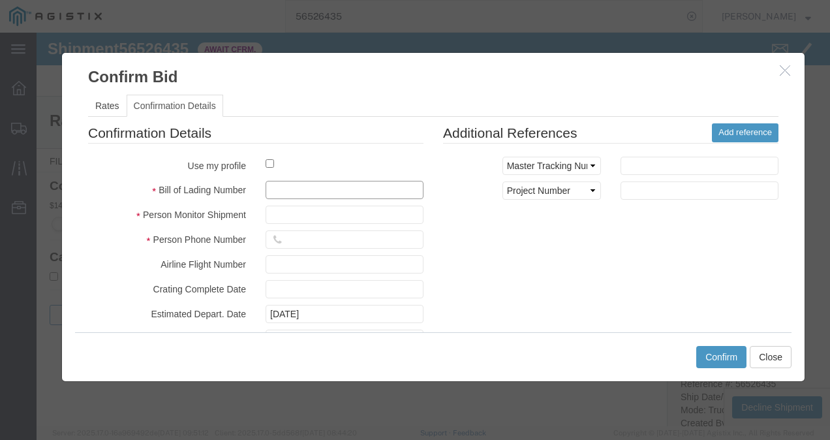
click at [326, 187] on input "text" at bounding box center [345, 190] width 158 height 18
type input "198239827398"
type input "98721983"
type input "987219837219873"
click at [738, 302] on div "Confirmation Details Use my profile Bill of Lading Number 198239827398 Person M…" at bounding box center [433, 276] width 710 height 306
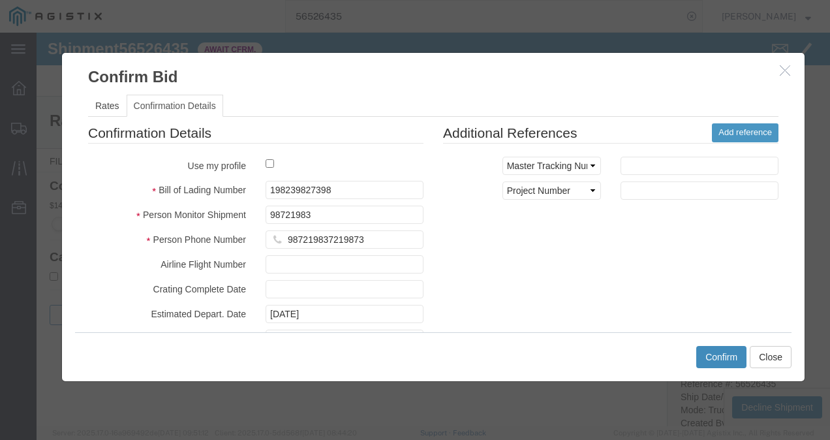
click at [721, 358] on button "Confirm" at bounding box center [722, 357] width 50 height 22
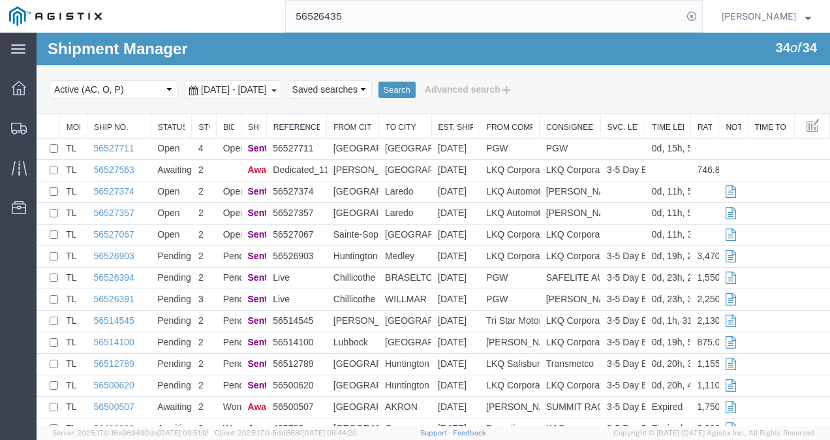
click at [411, 21] on input "56526435" at bounding box center [484, 16] width 397 height 31
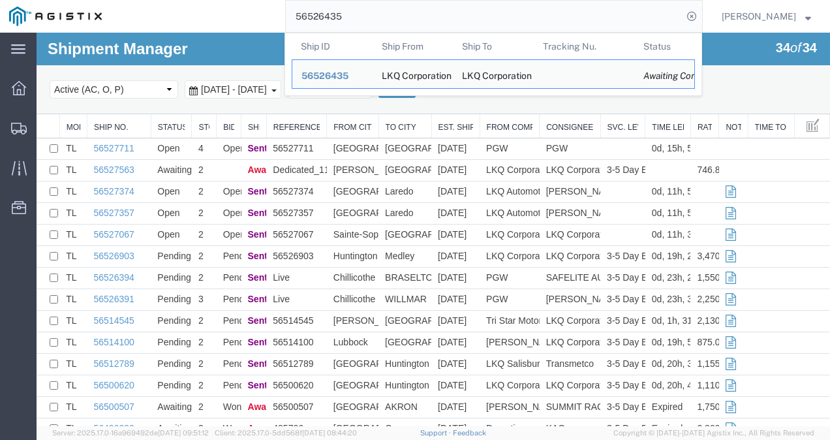
click at [411, 21] on input "56526435" at bounding box center [484, 16] width 397 height 31
paste input "903"
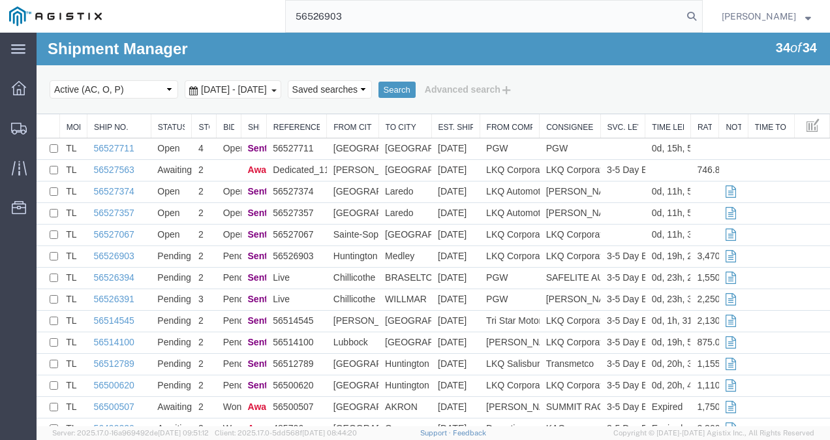
type input "56526903"
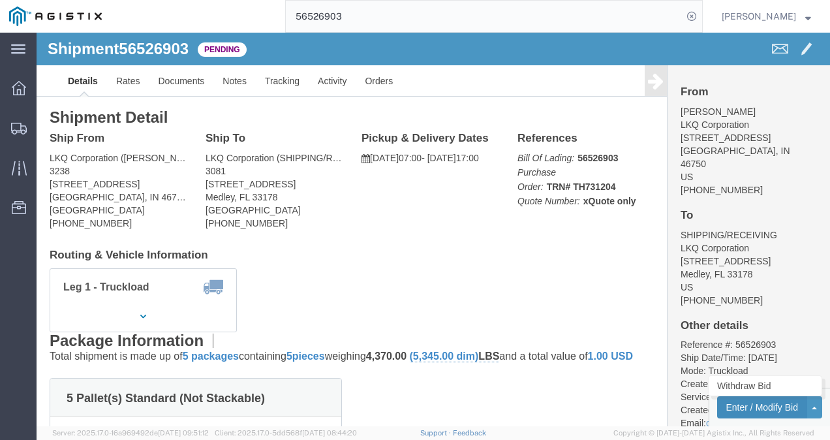
click button "Enter / Modify Bid"
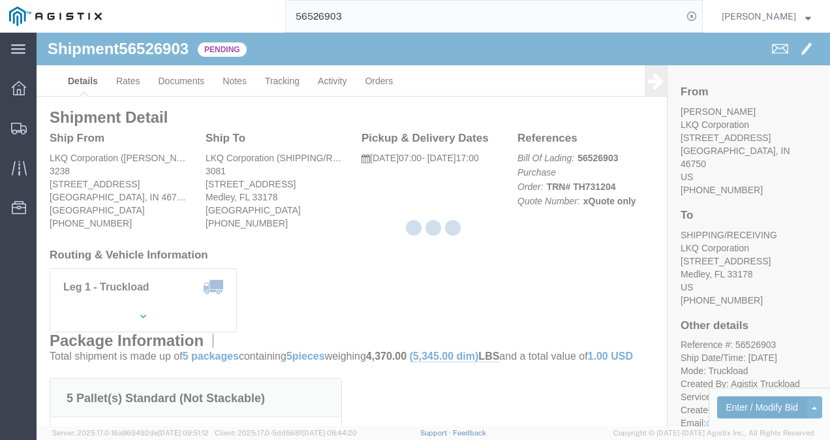
select select "4622"
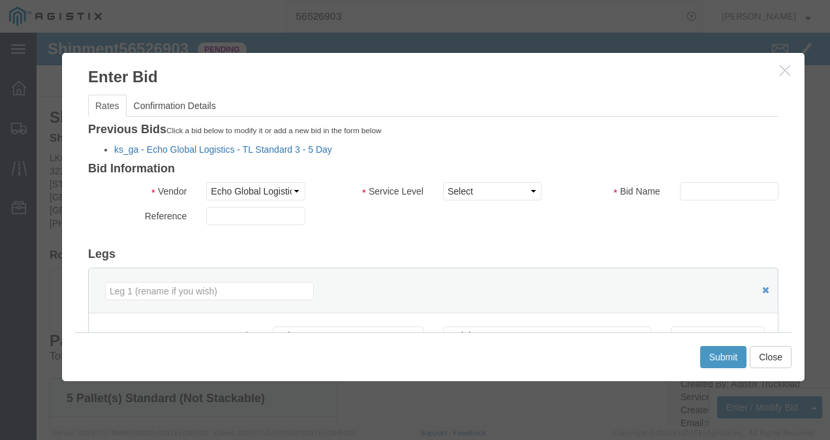
click link "ks_ga - Echo Global Logistics - TL Standard 3 - 5 Day"
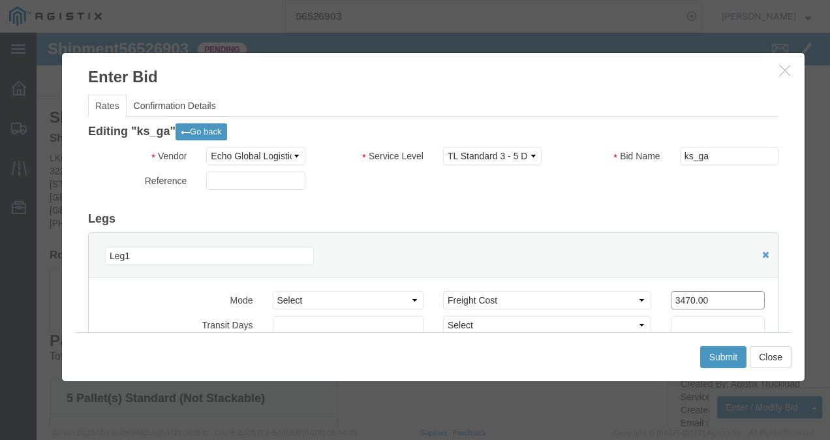
drag, startPoint x: 632, startPoint y: 264, endPoint x: 390, endPoint y: 242, distance: 242.6
click div "Leg1 Mode Select Air Less than Truckload Multi-Leg Ocean Freight Rail Small Par…"
type input "1850"
click button "Submit"
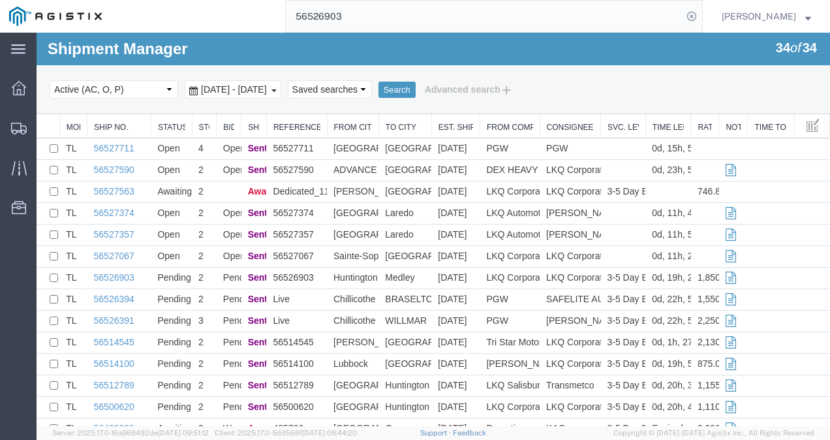
click at [473, 8] on input "56526903" at bounding box center [484, 16] width 397 height 31
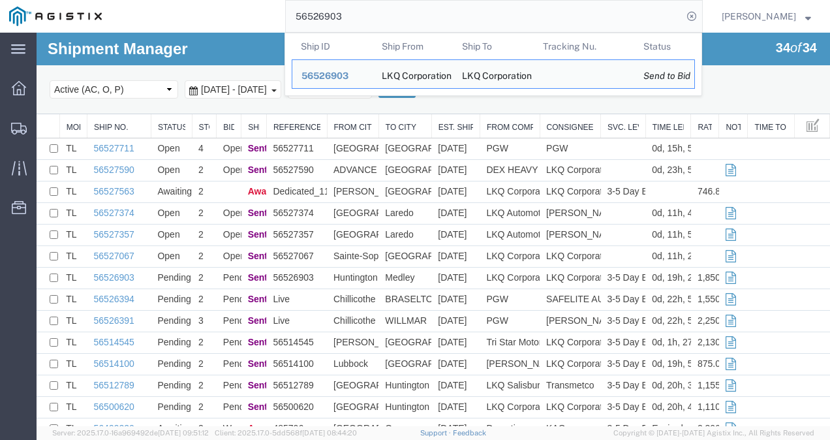
click at [473, 8] on input "56526903" at bounding box center [484, 16] width 397 height 31
paste input "756"
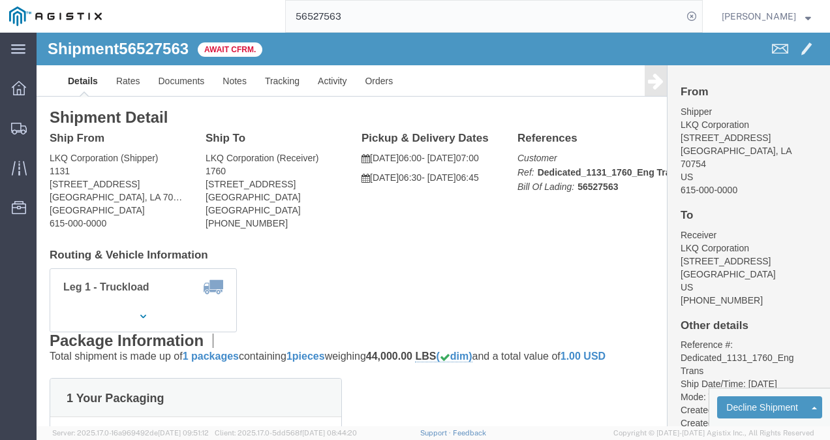
click div "Ship From LKQ Corporation (Shipper) [STREET_ADDRESS][PERSON_NAME] 615-000-0000 …"
click div "Leg 1 - Truckload Vehicle 1: Standard Dry Van (53 Feet) Number of trucks: 1"
drag, startPoint x: 355, startPoint y: 221, endPoint x: 238, endPoint y: 81, distance: 183.1
click h4 "Routing & Vehicle Information"
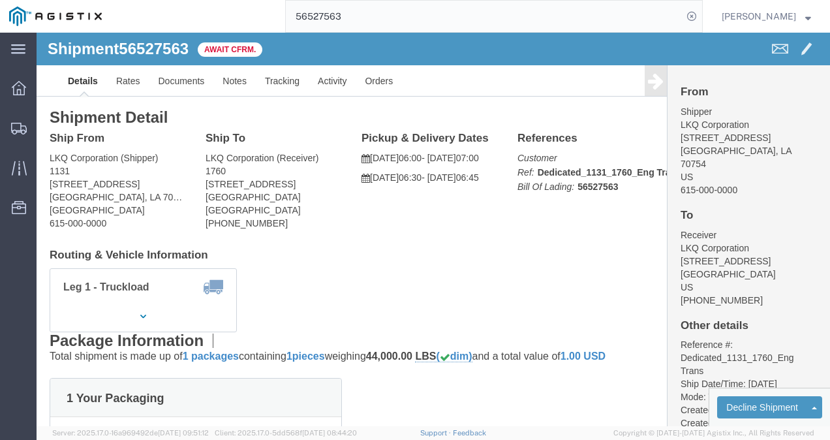
drag, startPoint x: 281, startPoint y: 201, endPoint x: 275, endPoint y: 196, distance: 7.9
click div "Ship To LKQ Corporation (Receiver) 1760 [STREET_ADDRESS] [PHONE_NUMBER]"
click at [45, 127] on span "Shipments" at bounding box center [40, 128] width 9 height 26
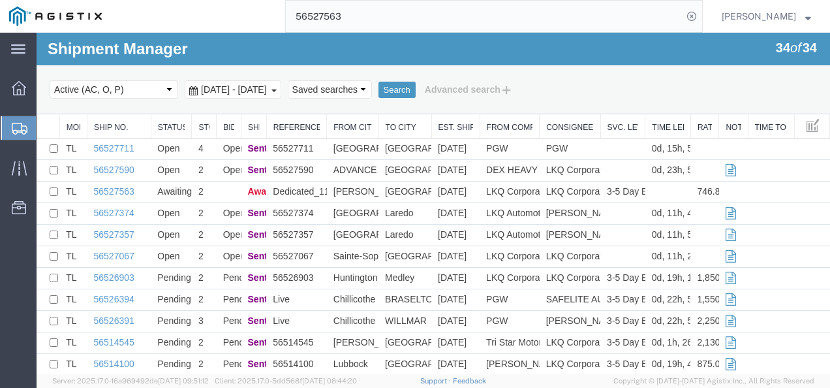
click at [450, 17] on input "56527563" at bounding box center [484, 16] width 397 height 31
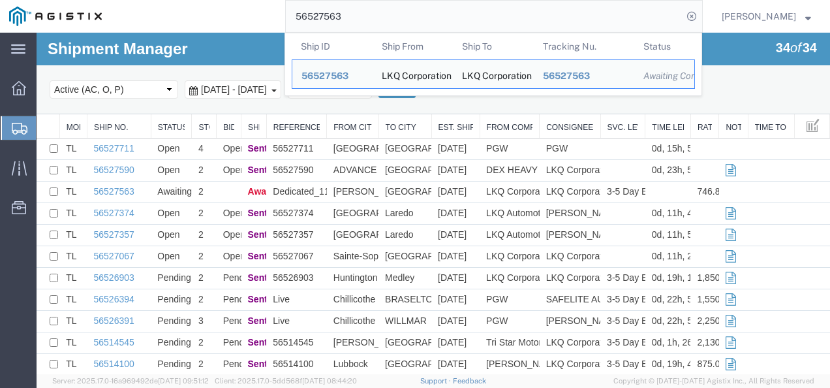
click at [450, 17] on input "56527563" at bounding box center [484, 16] width 397 height 31
paste input "16060"
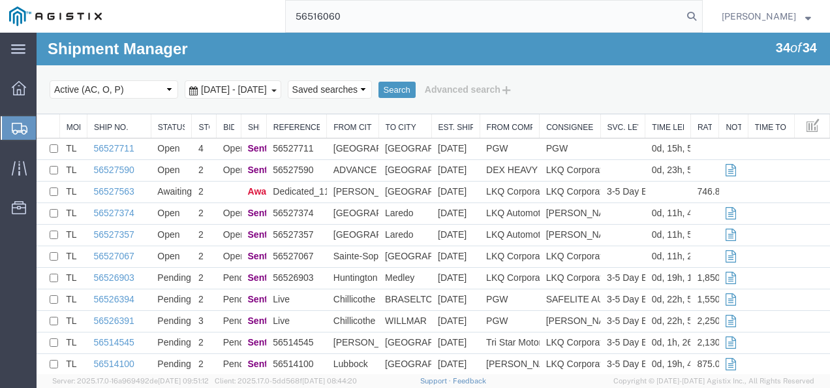
type input "56516060"
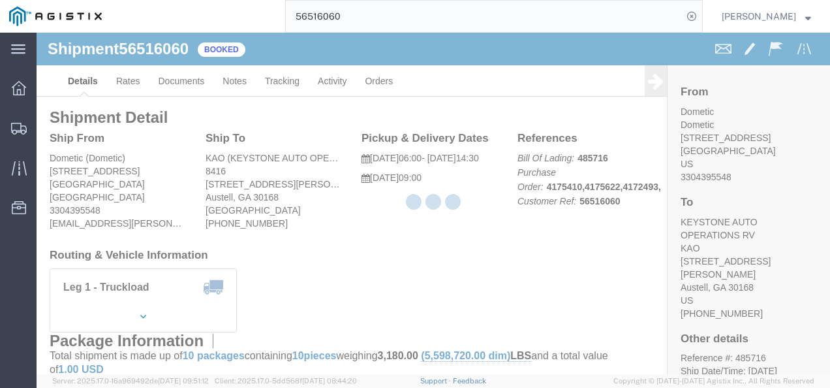
click at [458, 234] on div at bounding box center [434, 203] width 794 height 341
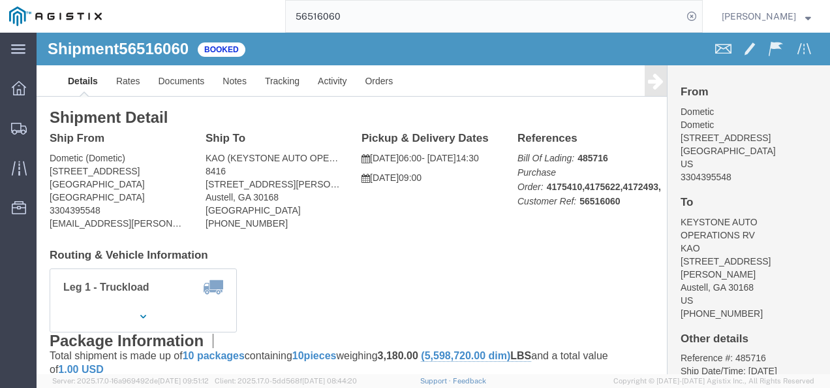
drag, startPoint x: 510, startPoint y: 235, endPoint x: 539, endPoint y: 330, distance: 99.5
click div "Shipment Detail Ship From Dometic (Dometic) [STREET_ADDRESS][GEOGRAPHIC_DATA] […"
drag, startPoint x: 351, startPoint y: 211, endPoint x: 368, endPoint y: 283, distance: 74.4
click div "Shipment Detail Ship From Dometic (Dometic) [STREET_ADDRESS][GEOGRAPHIC_DATA] […"
